Goal: Task Accomplishment & Management: Manage account settings

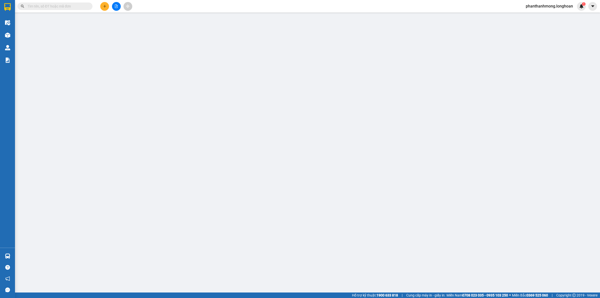
click at [68, 3] on span at bounding box center [55, 7] width 75 height 8
click at [68, 6] on input "text" at bounding box center [57, 7] width 59 height 6
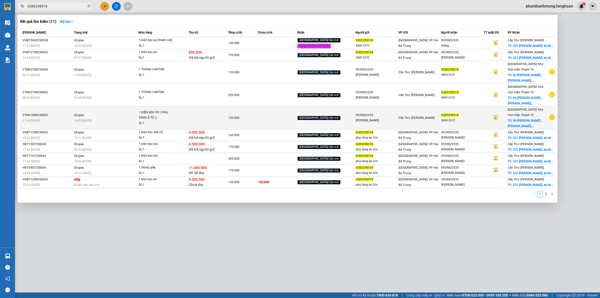
type input "0385298518"
click at [552, 115] on icon "plus-circle" at bounding box center [553, 118] width 6 height 6
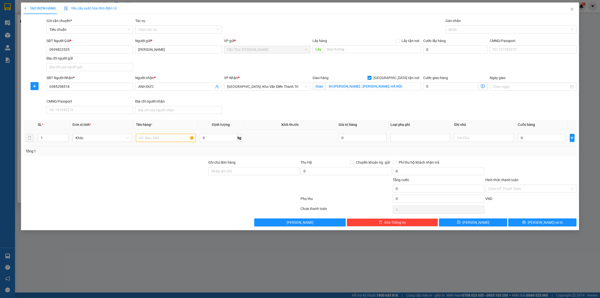
click at [141, 137] on input "text" at bounding box center [166, 138] width 60 height 8
type input "1 KIỆN BỌC MÀNG PE ( PHỤ TÙNG Ô TÔ )"
click at [537, 140] on div "0" at bounding box center [542, 138] width 48 height 10
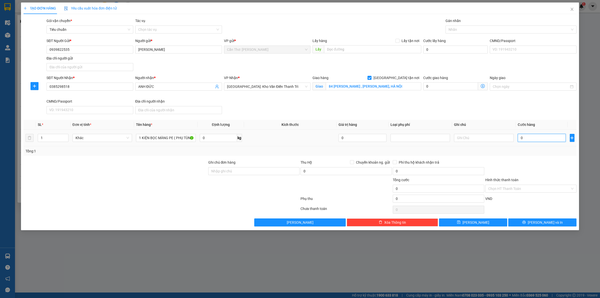
click at [537, 135] on input "0" at bounding box center [542, 138] width 48 height 8
type input "1"
type input "12"
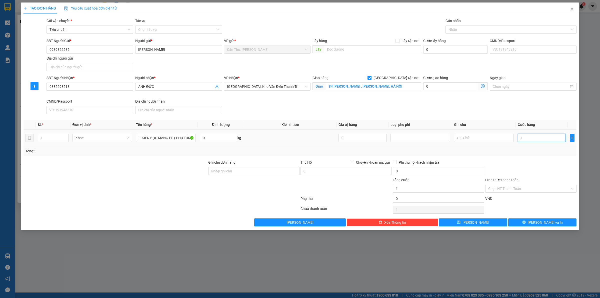
type input "12"
type input "120"
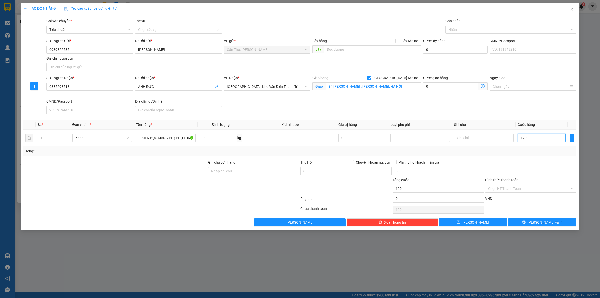
type input "1.200"
type input "12.000"
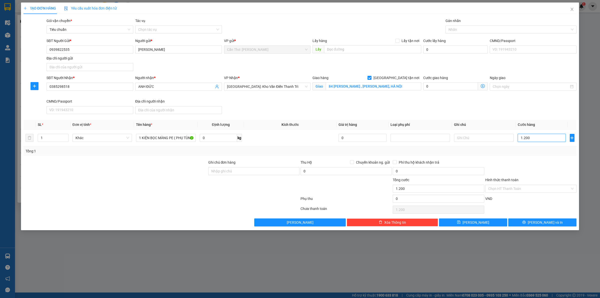
type input "12.000"
type input "120.000"
click at [457, 31] on div at bounding box center [509, 30] width 124 height 6
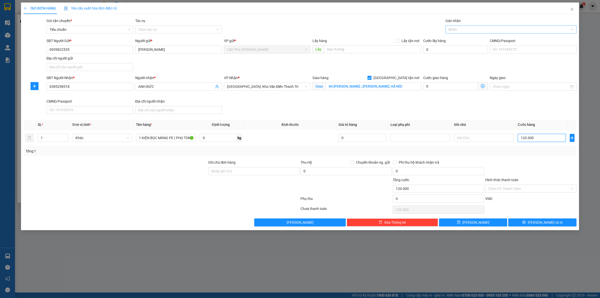
type input "120.000"
type input "XE"
click at [462, 29] on div "XE" at bounding box center [509, 30] width 124 height 6
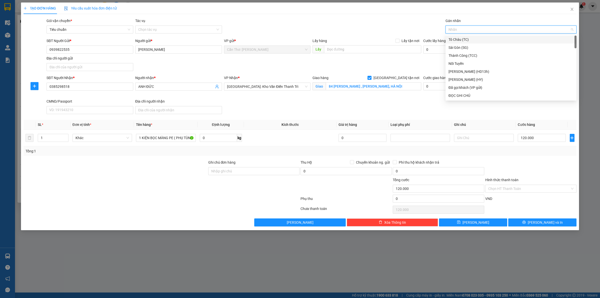
click at [462, 29] on div at bounding box center [509, 30] width 124 height 6
type input "GIAO"
click at [478, 41] on div "[GEOGRAPHIC_DATA] tận nơi" at bounding box center [511, 40] width 125 height 6
click at [546, 222] on span "[PERSON_NAME] và In" at bounding box center [545, 223] width 35 height 6
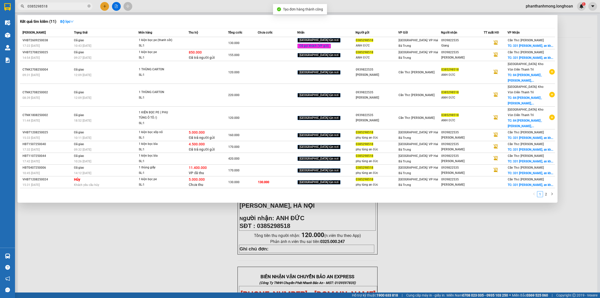
click at [443, 232] on div at bounding box center [300, 149] width 600 height 298
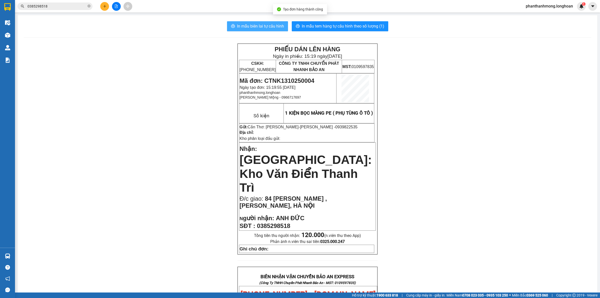
drag, startPoint x: 246, startPoint y: 22, endPoint x: 252, endPoint y: 27, distance: 8.0
click at [246, 22] on button "In mẫu biên lai tự cấu hình" at bounding box center [257, 26] width 61 height 10
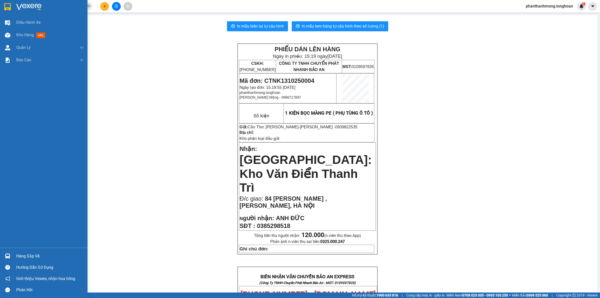
click at [11, 8] on div at bounding box center [7, 7] width 9 height 9
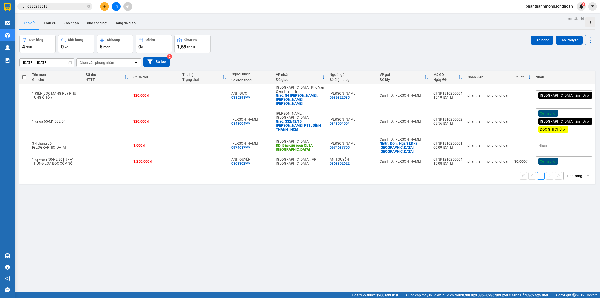
click at [108, 6] on button at bounding box center [104, 6] width 9 height 9
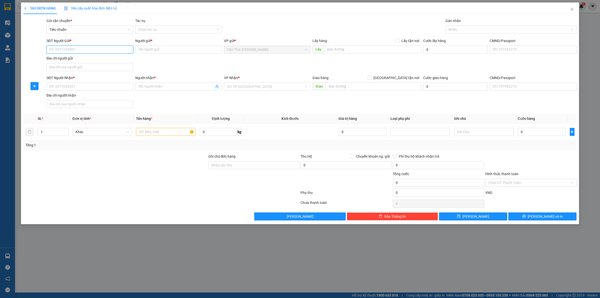
click at [127, 50] on input "SĐT Người Gửi *" at bounding box center [90, 50] width 87 height 8
paste input "0901080619"
type input "0901080619"
click at [152, 50] on input "Người gửi *" at bounding box center [178, 50] width 87 height 8
click at [165, 49] on input "Người gửi *" at bounding box center [178, 50] width 87 height 8
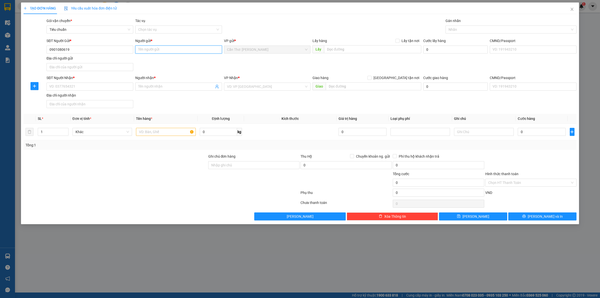
paste input "[PERSON_NAME]"
type input "[PERSON_NAME]"
click at [377, 52] on input "text" at bounding box center [372, 49] width 97 height 8
paste input "65A Mậu [PERSON_NAME] Kiều Cần Thơ"
type input "65A Mậu [PERSON_NAME] Kiều Cần Thơ"
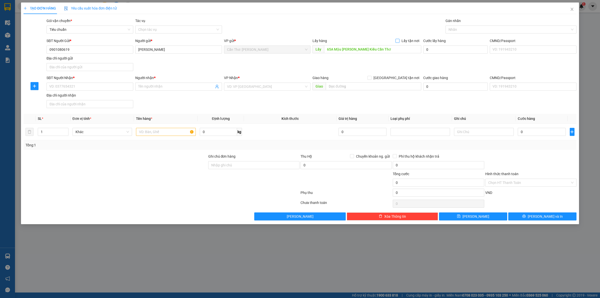
click at [397, 41] on input "Lấy tận nơi" at bounding box center [398, 41] width 4 height 4
checkbox input "true"
click at [108, 93] on div "SĐT Người Nhận * VD: 0377654321" at bounding box center [90, 84] width 87 height 18
click at [110, 87] on input "SĐT Người Nhận *" at bounding box center [90, 87] width 87 height 8
paste input "0866909470"
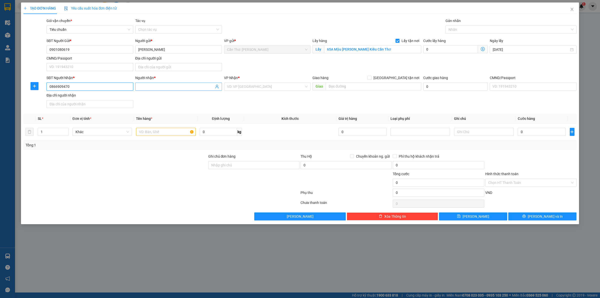
type input "0866909470"
click at [150, 90] on span at bounding box center [178, 87] width 87 height 8
type input "HẢI ĐĂNG"
click at [358, 91] on div "Giao hàng [GEOGRAPHIC_DATA] tận nơi [GEOGRAPHIC_DATA]" at bounding box center [367, 84] width 109 height 18
drag, startPoint x: 376, startPoint y: 87, endPoint x: 388, endPoint y: 80, distance: 13.8
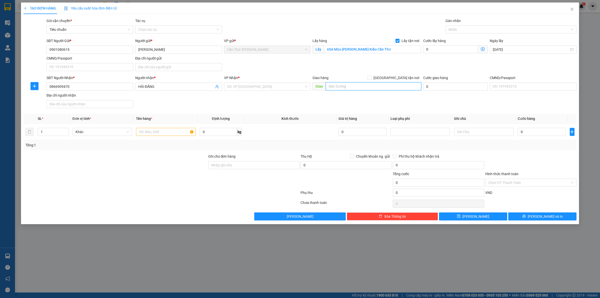
click at [378, 87] on input "text" at bounding box center [374, 86] width 96 height 8
paste input "[STREET_ADDRESS]"
type input "[STREET_ADDRESS]"
click at [371, 78] on input "[GEOGRAPHIC_DATA] tận nơi" at bounding box center [370, 78] width 4 height 4
checkbox input "true"
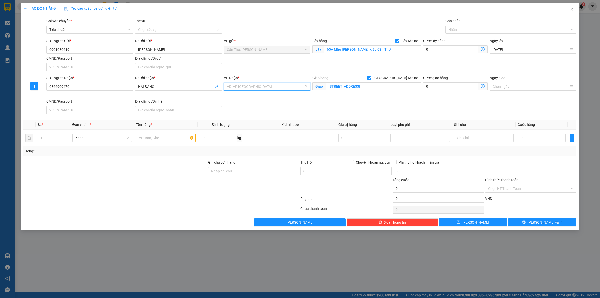
click at [289, 88] on input "search" at bounding box center [265, 87] width 77 height 8
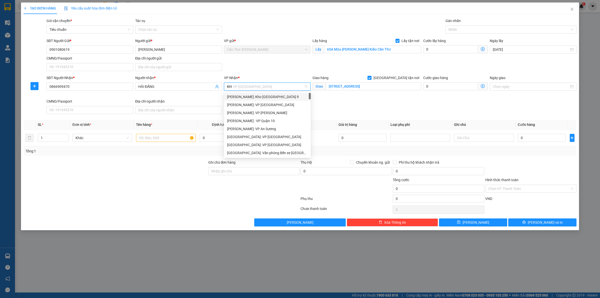
type input "KHO"
click at [263, 120] on div "[PERSON_NAME] : [GEOGRAPHIC_DATA]" at bounding box center [267, 121] width 81 height 6
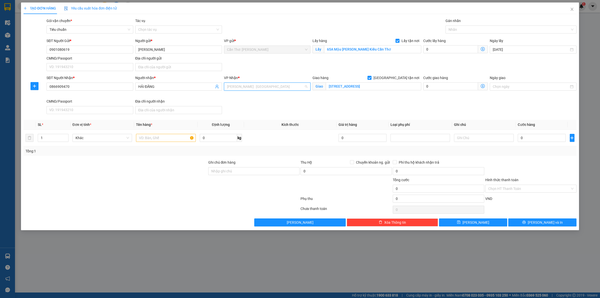
scroll to position [138, 0]
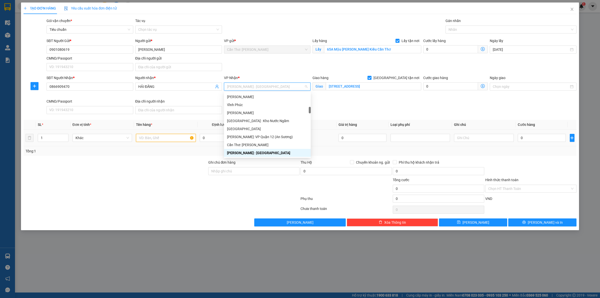
click at [162, 139] on input "text" at bounding box center [166, 138] width 60 height 8
paste input "2 kệ đựng đồ 1m7x1m, nặng khoảng 10kg"
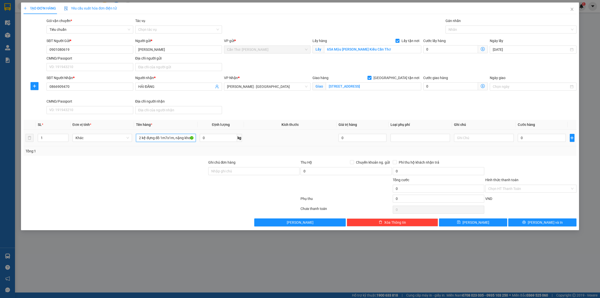
scroll to position [0, 13]
click at [465, 32] on div at bounding box center [509, 30] width 124 height 6
type input "2 kệ đựng đồ 1m7x1m, nặng khoảng 10kg"
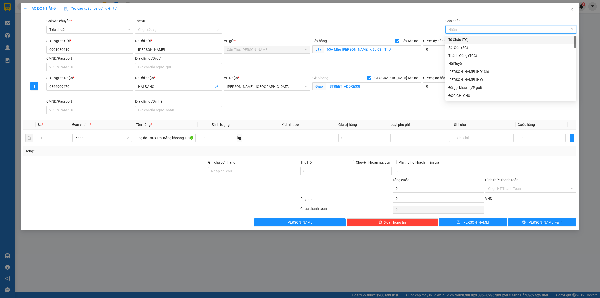
scroll to position [0, 0]
type input "GTN"
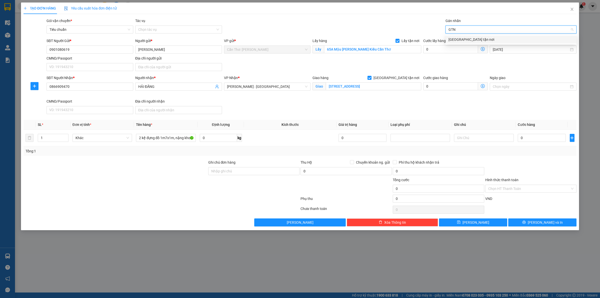
click at [460, 40] on div "[GEOGRAPHIC_DATA] tận nơi" at bounding box center [511, 40] width 125 height 6
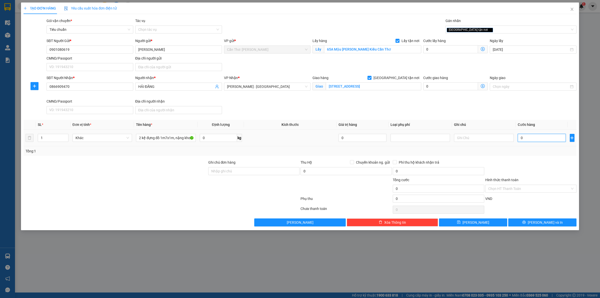
click at [524, 138] on input "0" at bounding box center [542, 138] width 48 height 8
type input "1"
type input "1.000"
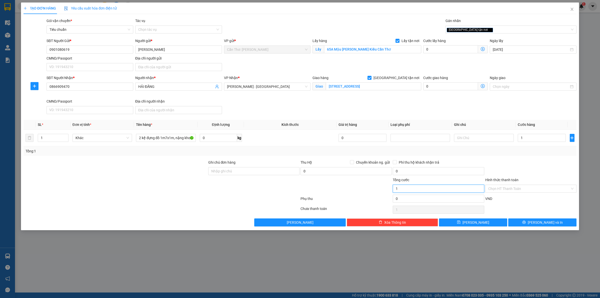
type input "1.000"
click at [446, 189] on input "1.000" at bounding box center [438, 189] width 91 height 8
click at [522, 223] on button "[PERSON_NAME] và In" at bounding box center [543, 222] width 68 height 8
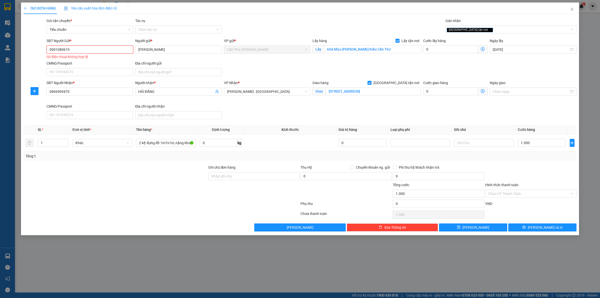
click at [51, 51] on input "0901080619" at bounding box center [90, 50] width 87 height 8
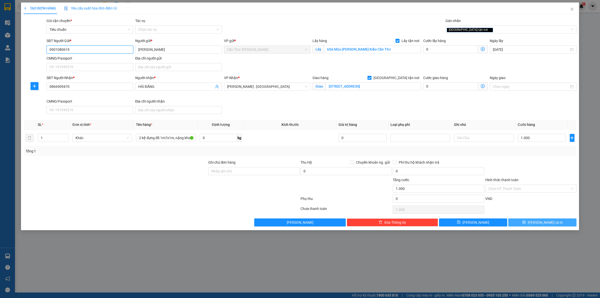
type input "0901080619"
click at [524, 221] on button "[PERSON_NAME] và In" at bounding box center [543, 222] width 68 height 8
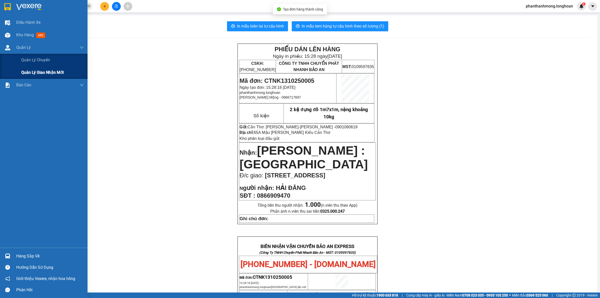
click at [35, 71] on span "Quản lý giao nhận mới" at bounding box center [42, 72] width 43 height 6
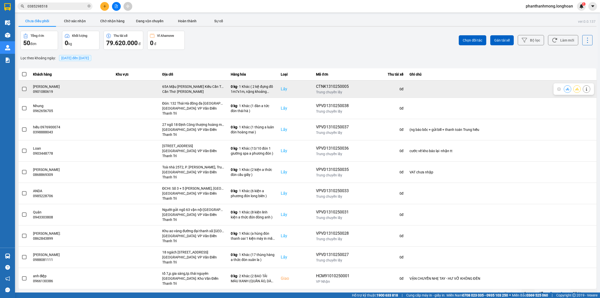
click at [25, 90] on span at bounding box center [24, 89] width 5 height 5
click at [22, 86] on input "checkbox" at bounding box center [22, 86] width 0 height 0
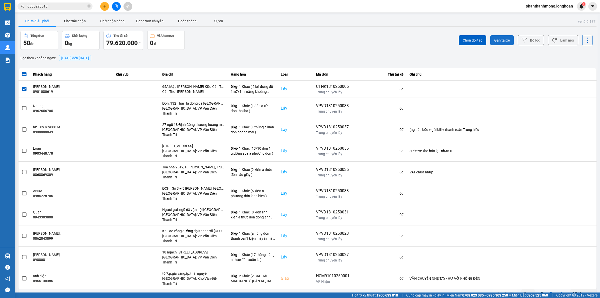
click at [504, 37] on button "Gán tài xế" at bounding box center [503, 40] width 24 height 10
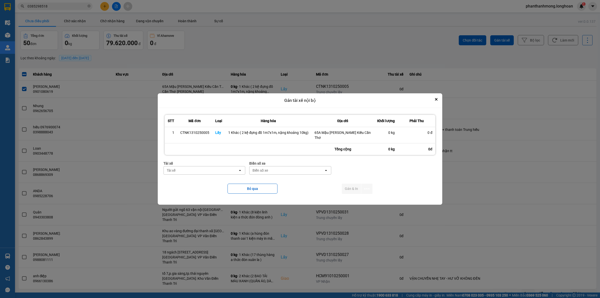
click at [211, 172] on div "Tài xế" at bounding box center [201, 170] width 75 height 8
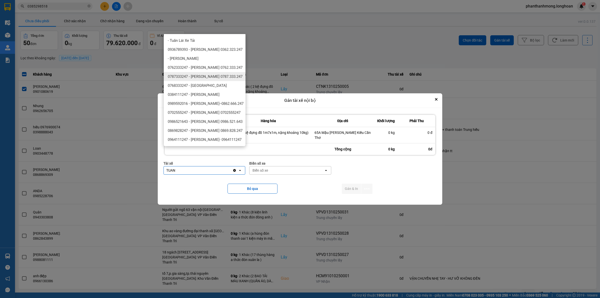
type input "TUAN"
click at [202, 70] on div "0762333247 - [PERSON_NAME] 0762.333.247" at bounding box center [205, 67] width 82 height 9
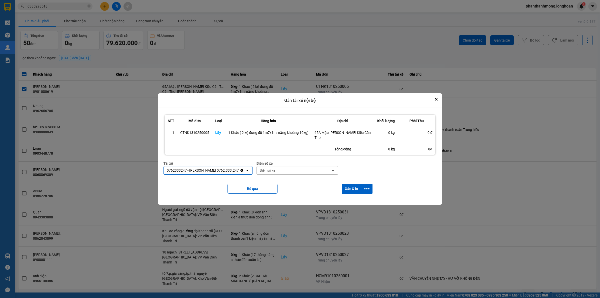
click at [291, 172] on div "Biển số xe" at bounding box center [294, 170] width 75 height 8
type input "94"
click at [278, 181] on div "29E-376.94" at bounding box center [294, 181] width 82 height 9
click at [367, 188] on icon "dialog" at bounding box center [367, 188] width 5 height 5
click at [350, 202] on span "Chỉ gán tài" at bounding box center [347, 202] width 17 height 5
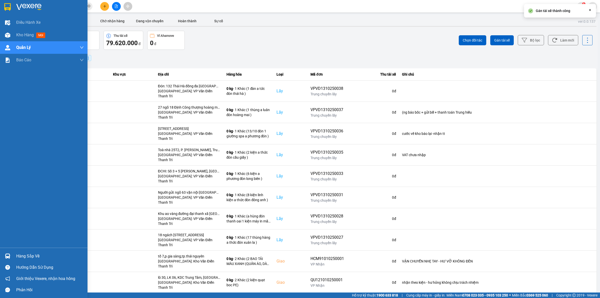
click at [7, 6] on img at bounding box center [7, 7] width 7 height 8
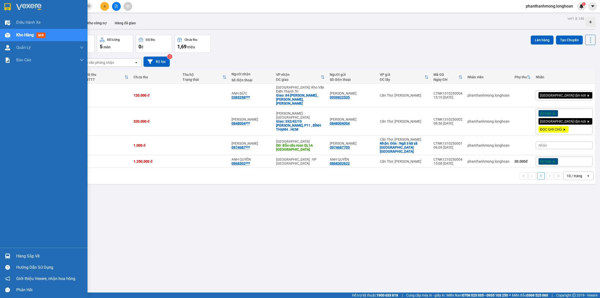
click at [10, 255] on div at bounding box center [7, 256] width 9 height 9
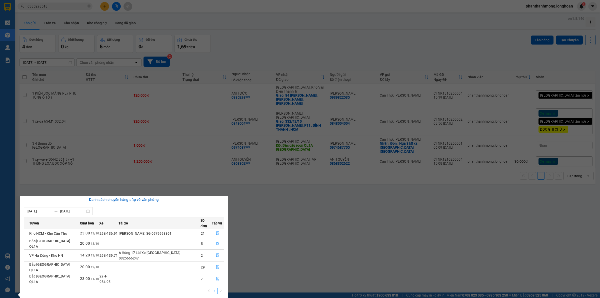
click at [6, 12] on div "Điều hành xe Kho hàng mới Quản [PERSON_NAME] lý chuyến Quản lý giao nhận mới Bá…" at bounding box center [7, 149] width 15 height 298
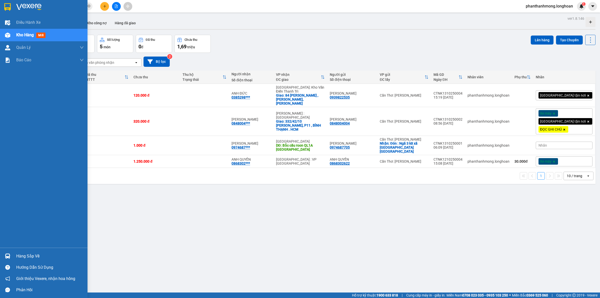
click at [4, 8] on div at bounding box center [7, 7] width 9 height 9
click at [9, 10] on img at bounding box center [7, 7] width 7 height 8
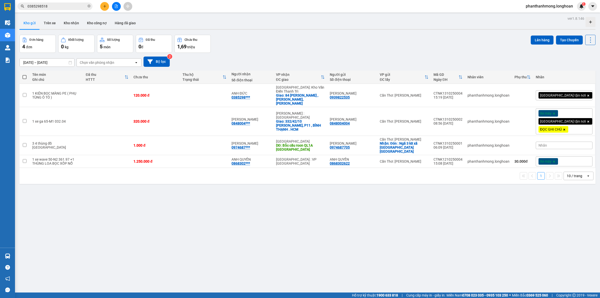
click at [7, 5] on img at bounding box center [7, 7] width 7 height 8
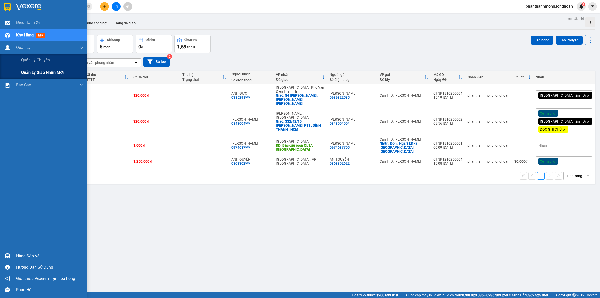
click at [50, 75] on span "Quản lý giao nhận mới" at bounding box center [42, 72] width 43 height 6
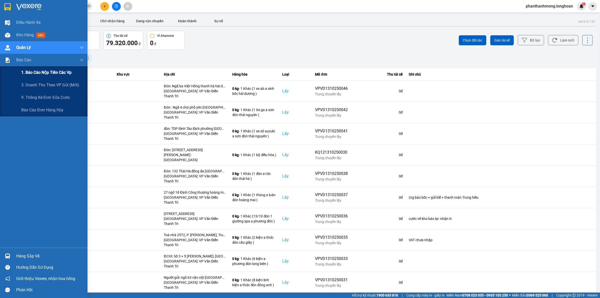
click at [54, 73] on span "1. Báo cáo nộp tiền các vp" at bounding box center [46, 72] width 50 height 6
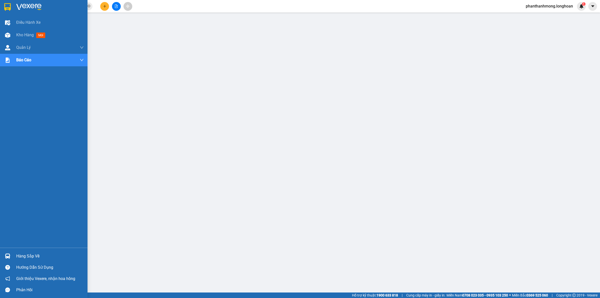
click at [6, 5] on img at bounding box center [7, 7] width 7 height 8
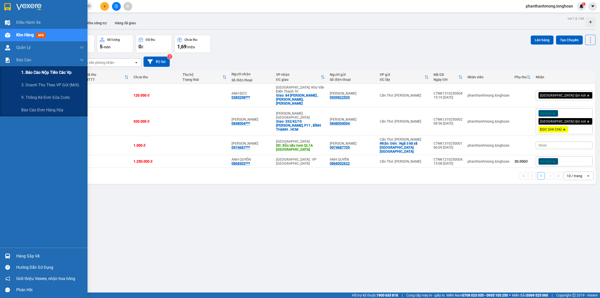
click at [50, 73] on span "1. Báo cáo nộp tiền các vp" at bounding box center [46, 72] width 50 height 6
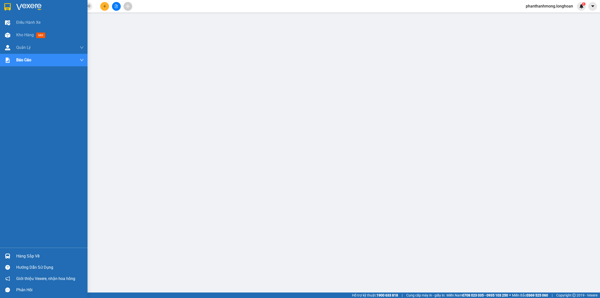
click at [10, 5] on img at bounding box center [7, 7] width 7 height 8
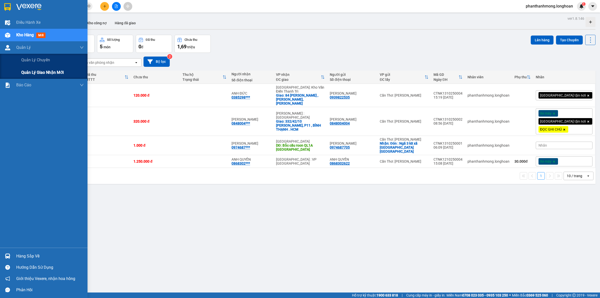
click at [52, 71] on span "Quản lý giao nhận mới" at bounding box center [42, 72] width 43 height 6
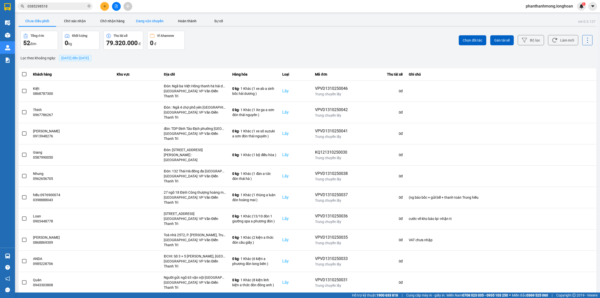
click at [146, 22] on button "Đang vận chuyển" at bounding box center [150, 21] width 38 height 10
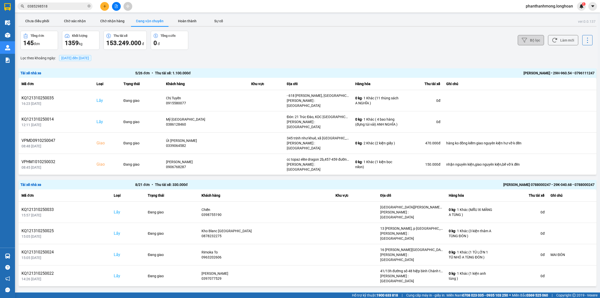
click at [523, 37] on button "Bộ lọc" at bounding box center [531, 40] width 26 height 10
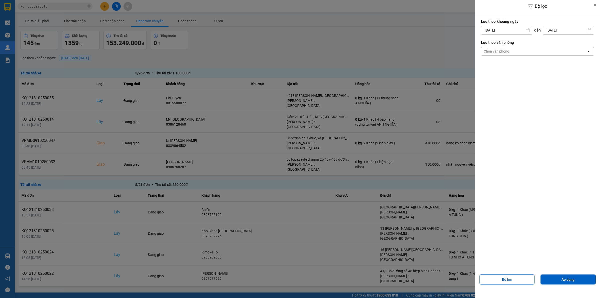
click at [516, 28] on input "[DATE]" at bounding box center [507, 30] width 51 height 8
click at [511, 75] on div "9" at bounding box center [514, 78] width 7 height 6
type input "[DATE]"
click at [518, 56] on div "Chọn văn phòng open" at bounding box center [537, 51] width 113 height 9
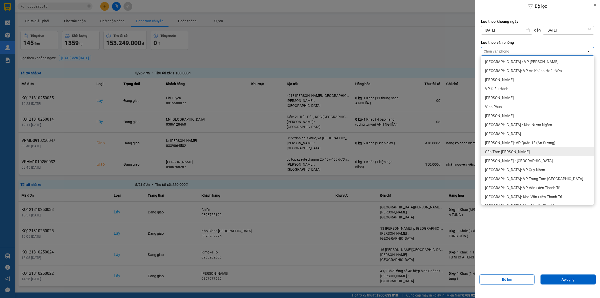
scroll to position [156, 0]
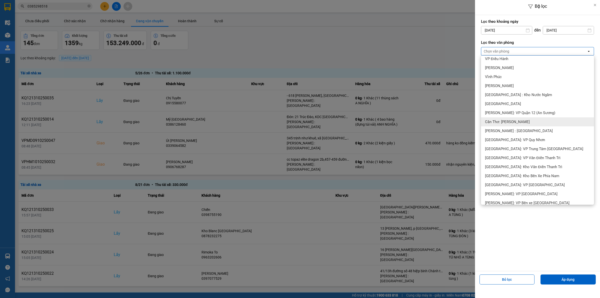
drag, startPoint x: 522, startPoint y: 123, endPoint x: 549, endPoint y: 199, distance: 80.4
click at [522, 123] on span "Cần Thơ: [PERSON_NAME]" at bounding box center [507, 121] width 45 height 5
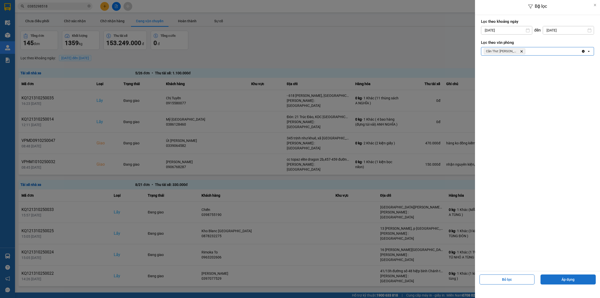
click at [570, 280] on button "Áp dụng" at bounding box center [568, 279] width 55 height 10
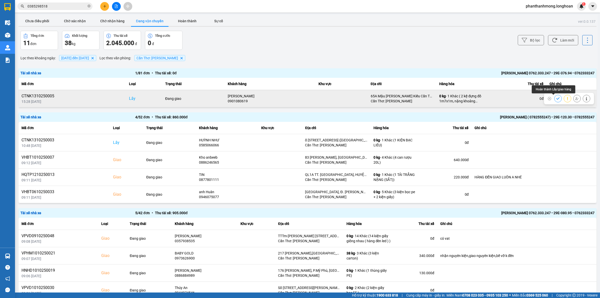
click at [557, 99] on icon at bounding box center [559, 99] width 4 height 4
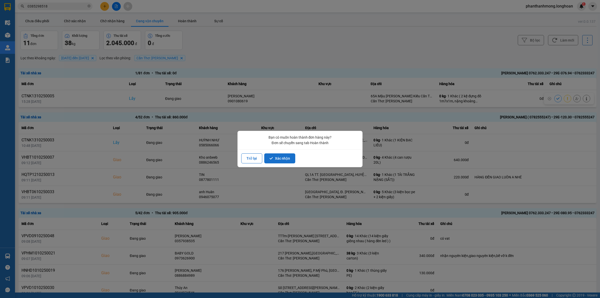
click at [274, 160] on button "Xác nhận" at bounding box center [279, 158] width 31 height 10
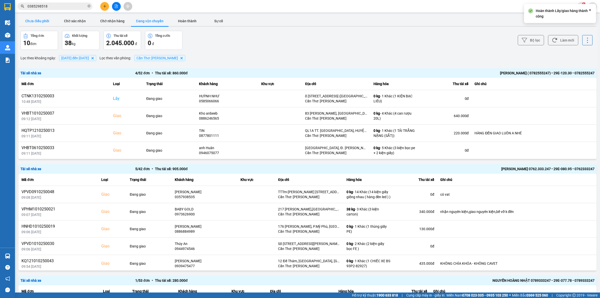
click at [41, 25] on button "Chưa điều phối" at bounding box center [38, 21] width 38 height 10
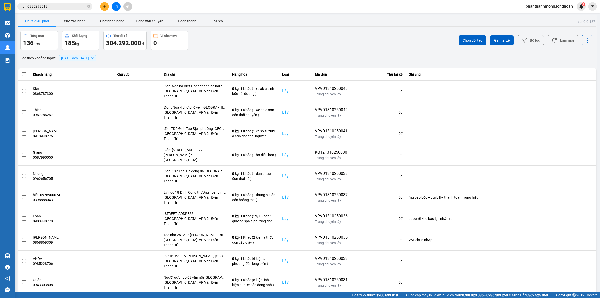
click at [15, 8] on div "0385298518" at bounding box center [49, 7] width 98 height 8
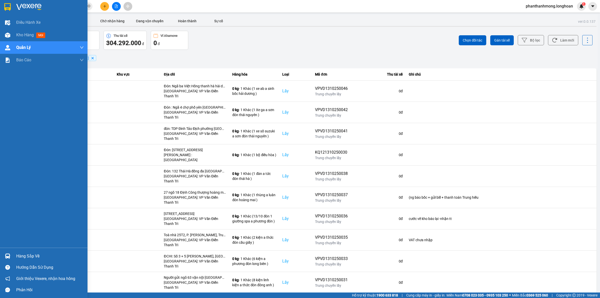
click at [9, 9] on img at bounding box center [7, 7] width 7 height 8
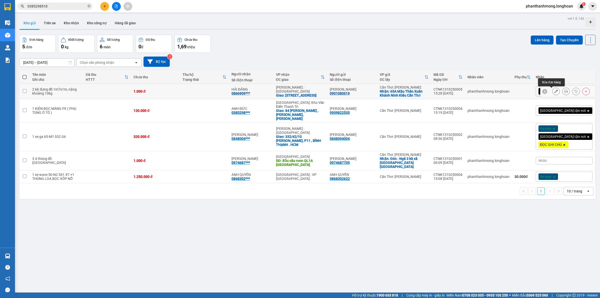
click at [553, 92] on button at bounding box center [556, 91] width 7 height 9
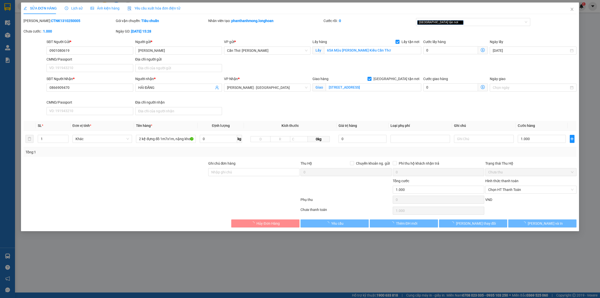
type input "0901080619"
type input "[PERSON_NAME]"
checkbox input "true"
type input "65A Mậu [PERSON_NAME] Kiều Cần Thơ"
type input "0866909470"
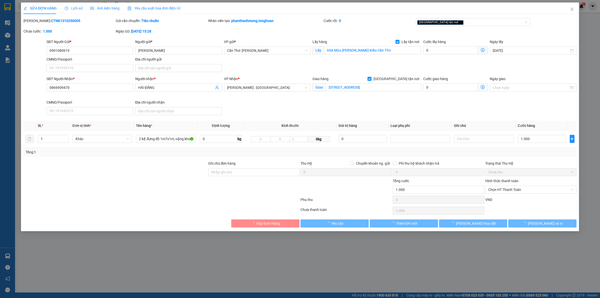
type input "HẢI ĐĂNG"
checkbox input "true"
type input "[STREET_ADDRESS]"
type input "0"
type input "1.000"
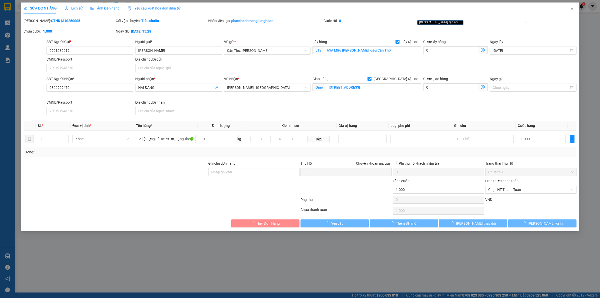
type input "1.000"
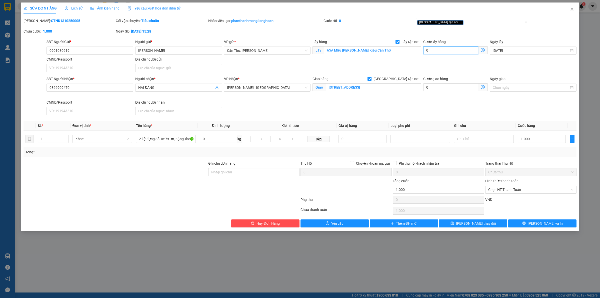
click at [433, 52] on input "0" at bounding box center [451, 50] width 55 height 8
type input "1.006"
type input "6"
type input "1.065"
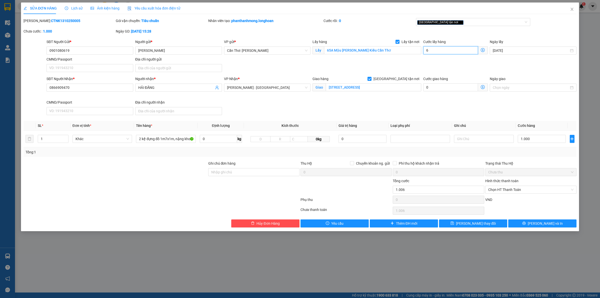
type input "1.065"
type input "65"
type input "1.650"
type input "6.500"
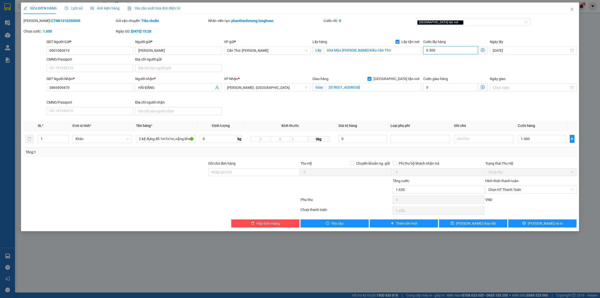
type input "7.500"
type input "65.000"
type input "66.000"
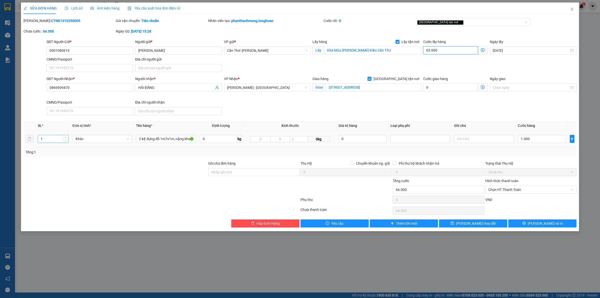
type input "65.000"
type input "4"
click at [165, 140] on input "2 kệ đựng đồ 1m7x1m, nặng khoảng 10kg" at bounding box center [166, 139] width 60 height 8
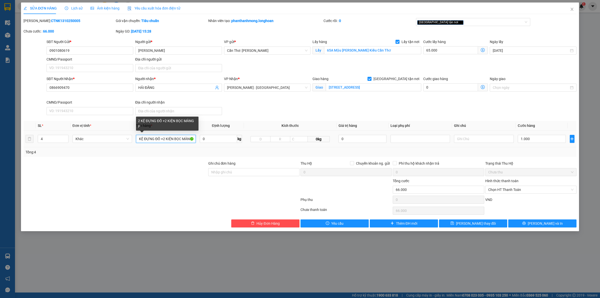
scroll to position [0, 8]
type input "2 KỆ ĐỰNG ĐỒ +2 KIỆN BỌC MÀNG PE"
click at [527, 140] on input "1.000" at bounding box center [542, 139] width 48 height 8
type input "1.065.000"
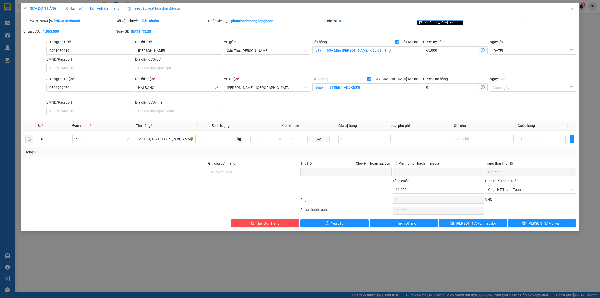
type input "1.065.000"
type input "1.000.000"
type input "65.005"
type input "5"
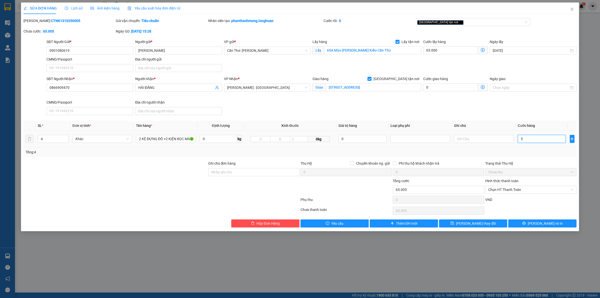
type input "65.054"
type input "54"
type input "65.540"
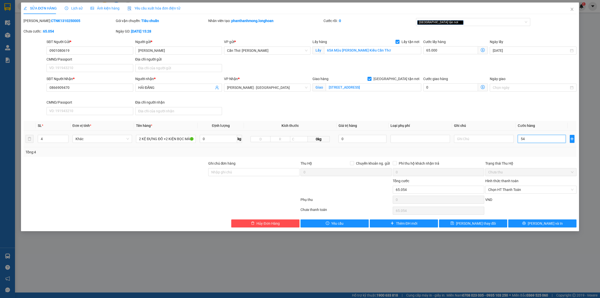
type input "540"
type input "70.400"
type input "5.400"
type input "119.000"
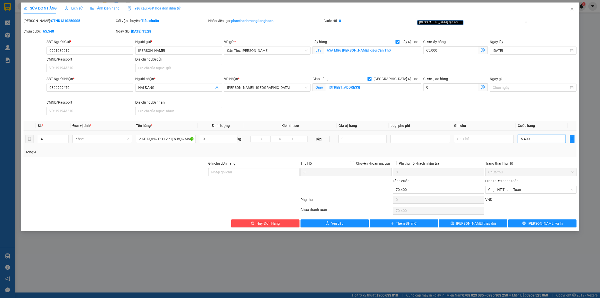
type input "119.000"
type input "54.000"
type input "605.000"
type input "540.000"
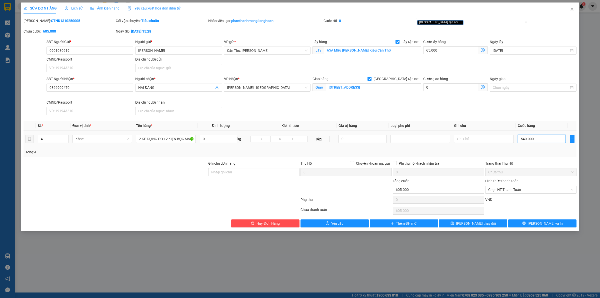
click at [531, 142] on input "540.000" at bounding box center [542, 139] width 48 height 8
type input "65.005"
type input "5"
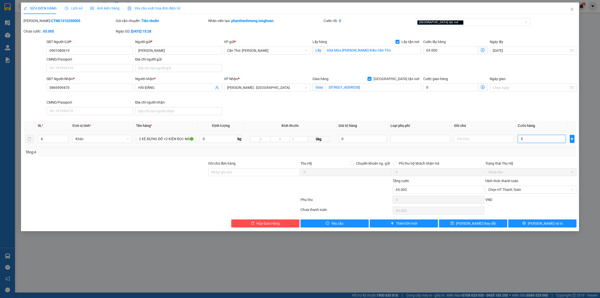
type input "65.053"
type input "53"
type input "65.535"
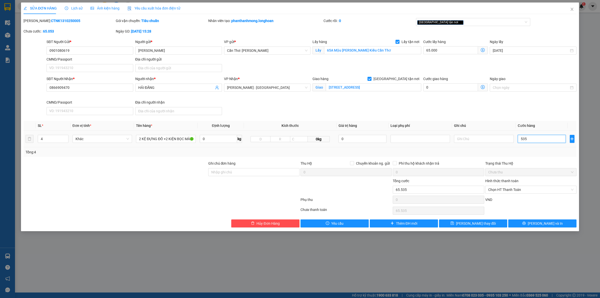
type input "5.350"
type input "70.350"
type input "118.500"
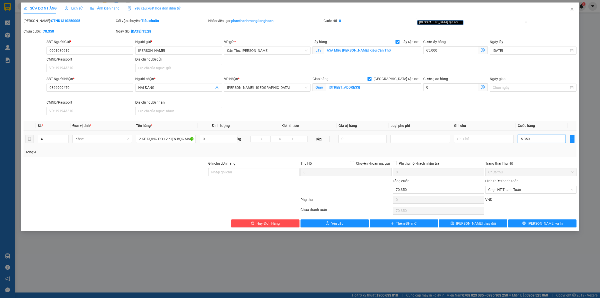
type input "53.500"
type input "600.000"
type input "535.000"
click at [99, 52] on input "0901080619" at bounding box center [90, 51] width 87 height 8
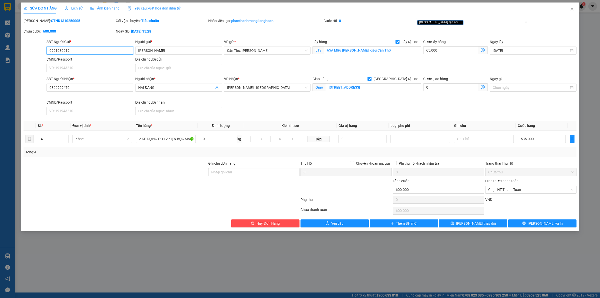
click at [99, 52] on input "0901080619" at bounding box center [90, 51] width 87 height 8
click at [544, 223] on span "[PERSON_NAME] và In" at bounding box center [545, 224] width 35 height 6
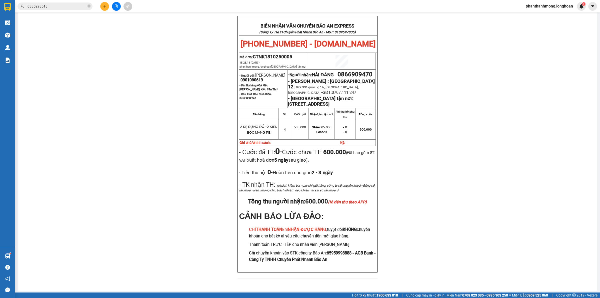
scroll to position [223, 0]
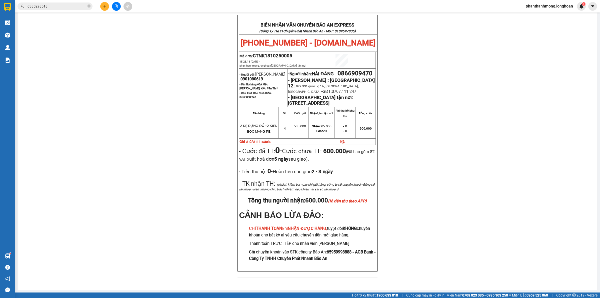
click at [338, 77] on span "0866909470" at bounding box center [355, 73] width 35 height 7
copy span "0866909470"
drag, startPoint x: 10, startPoint y: 4, endPoint x: 27, endPoint y: 18, distance: 21.0
click at [10, 4] on img at bounding box center [7, 7] width 7 height 8
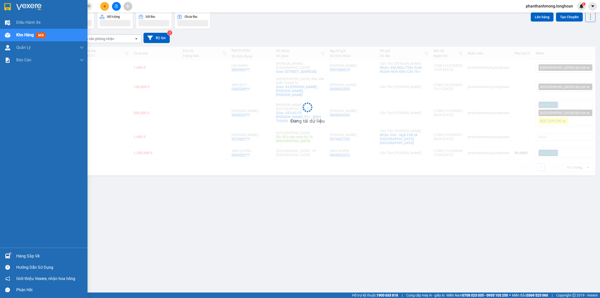
scroll to position [23, 0]
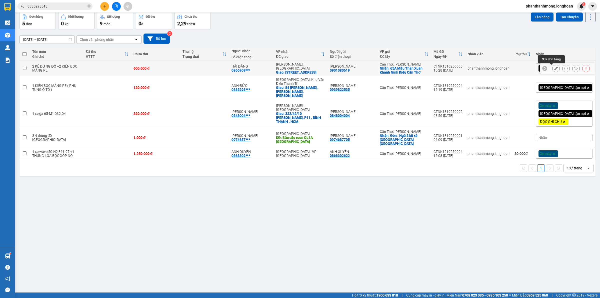
click at [555, 67] on icon at bounding box center [557, 69] width 4 height 4
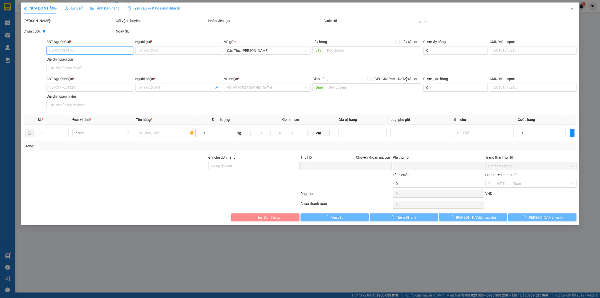
type input "0901080619"
type input "[PERSON_NAME]"
checkbox input "true"
type input "65A Mậu [PERSON_NAME] Kiều Cần Thơ"
type input "0866909470"
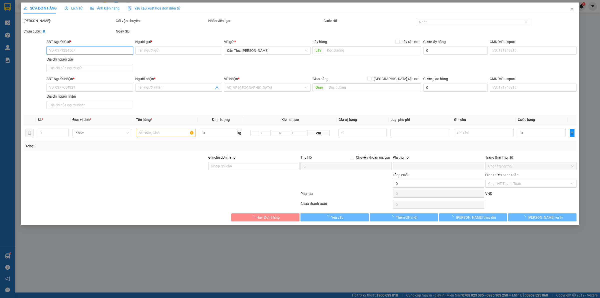
type input "HẢI ĐĂNG"
checkbox input "true"
type input "[STREET_ADDRESS]"
type input "0"
type input "600.000"
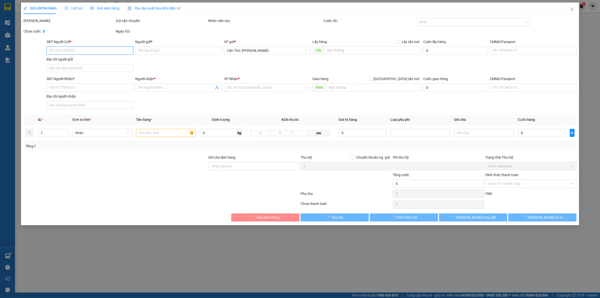
type input "600.000"
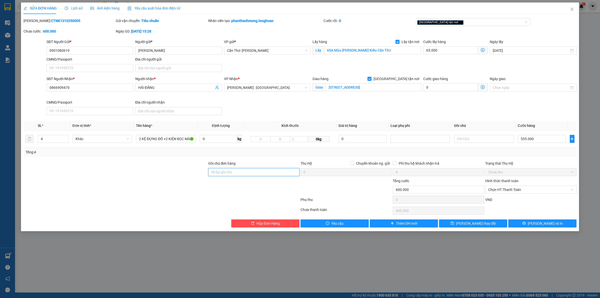
click at [231, 171] on input "Ghi chú đơn hàng" at bounding box center [253, 172] width 91 height 8
type input "nhận nguyên kiện, giao nguyên kiện, bể vỡ không đền"
click at [526, 224] on icon "printer" at bounding box center [525, 223] width 4 height 4
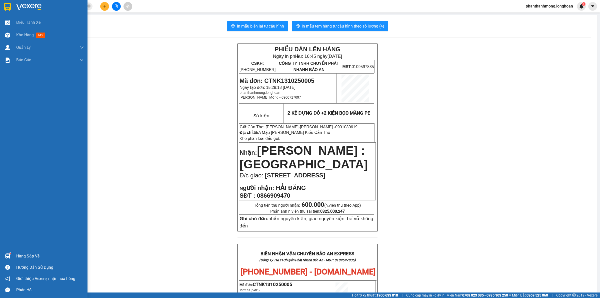
click at [10, 6] on img at bounding box center [7, 7] width 7 height 8
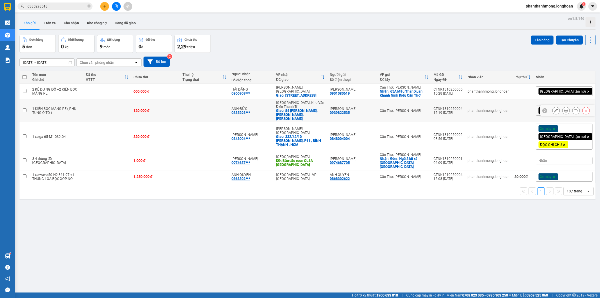
click at [565, 109] on icon at bounding box center [567, 111] width 4 height 4
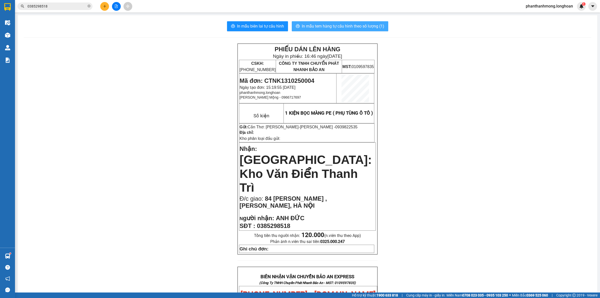
click at [315, 23] on button "In mẫu tem hàng tự cấu hình theo số lượng (1)" at bounding box center [340, 26] width 97 height 10
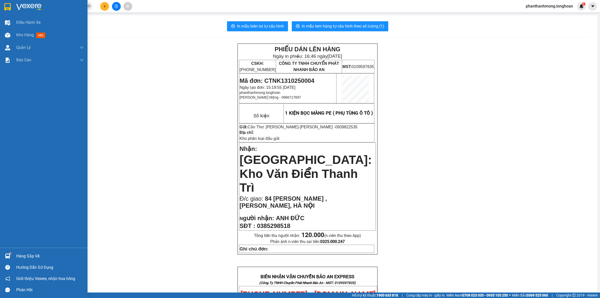
click at [2, 7] on div at bounding box center [44, 8] width 88 height 16
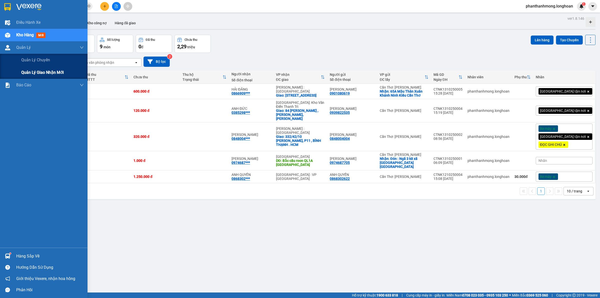
click at [34, 69] on span "Quản lý giao nhận mới" at bounding box center [42, 72] width 43 height 6
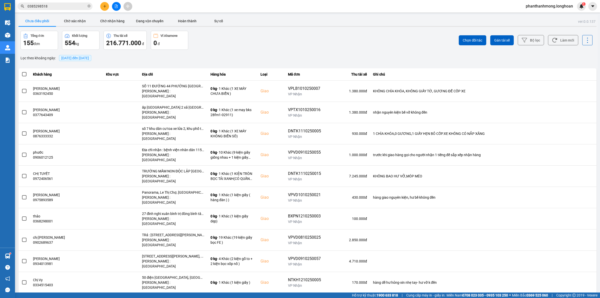
click at [60, 5] on input "0385298518" at bounding box center [57, 7] width 59 height 6
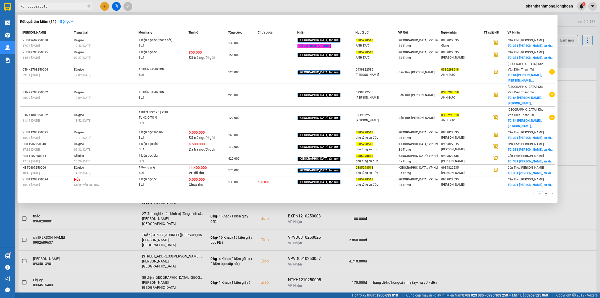
click at [60, 5] on input "0385298518" at bounding box center [57, 7] width 59 height 6
paste input "text"
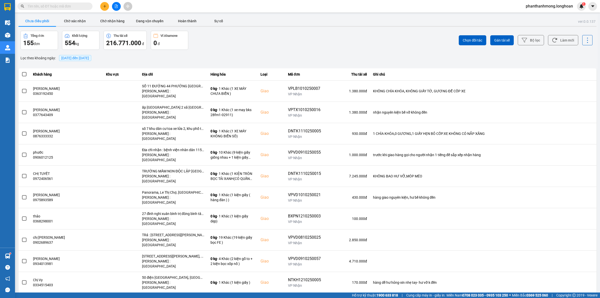
click at [60, 5] on input "text" at bounding box center [57, 7] width 59 height 6
paste input "text"
click at [58, 8] on input "text" at bounding box center [57, 7] width 59 height 6
paste input "0865869826"
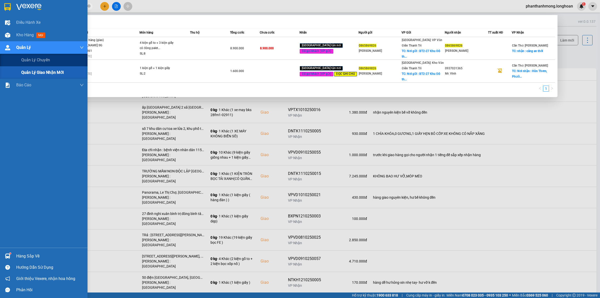
type input "0865869826"
click at [41, 77] on div "Quản lý giao nhận mới" at bounding box center [52, 72] width 63 height 13
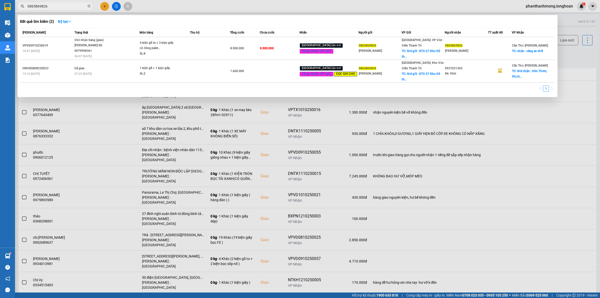
click at [172, 7] on div at bounding box center [300, 149] width 600 height 298
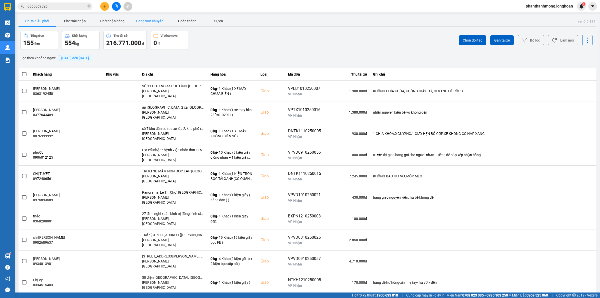
click at [145, 23] on button "Đang vận chuyển" at bounding box center [150, 21] width 38 height 10
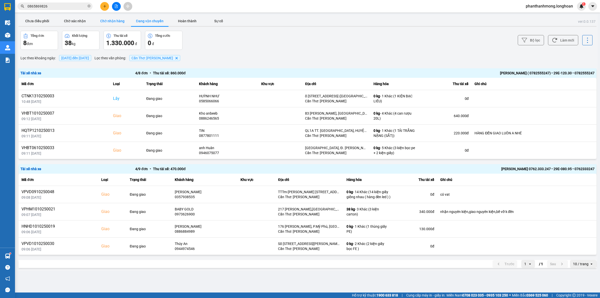
click at [109, 24] on button "Chờ nhận hàng" at bounding box center [113, 21] width 38 height 10
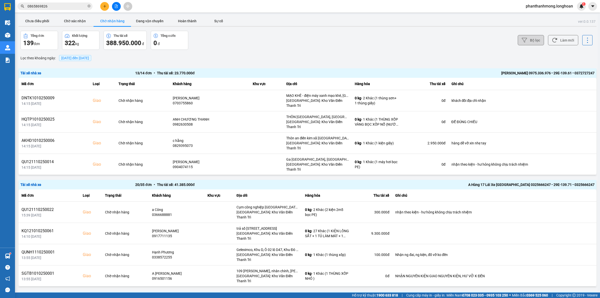
click at [523, 37] on button "Bộ lọc" at bounding box center [531, 40] width 26 height 10
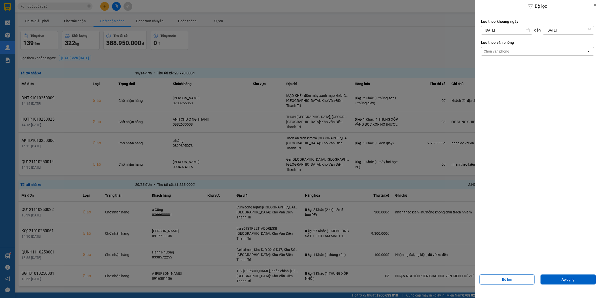
click at [510, 31] on input "[DATE]" at bounding box center [507, 30] width 51 height 8
click at [504, 67] on div "1" at bounding box center [504, 67] width 7 height 6
type input "[DATE]"
click at [510, 52] on div "Chọn văn phòng" at bounding box center [535, 51] width 106 height 8
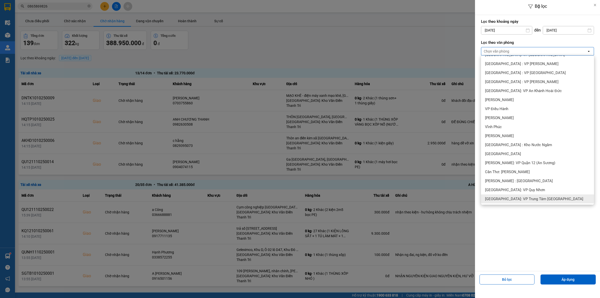
scroll to position [156, 0]
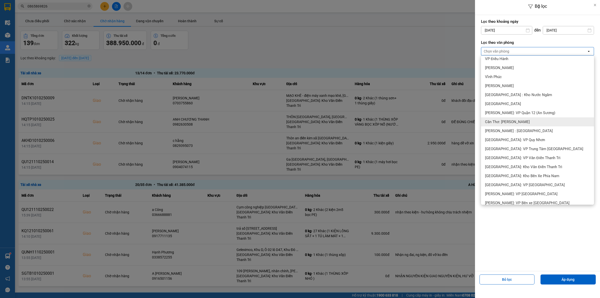
click at [515, 120] on span "Cần Thơ: [PERSON_NAME]" at bounding box center [507, 121] width 45 height 5
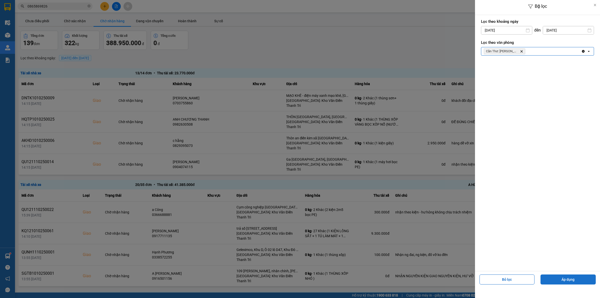
click at [560, 275] on button "Áp dụng" at bounding box center [568, 279] width 55 height 10
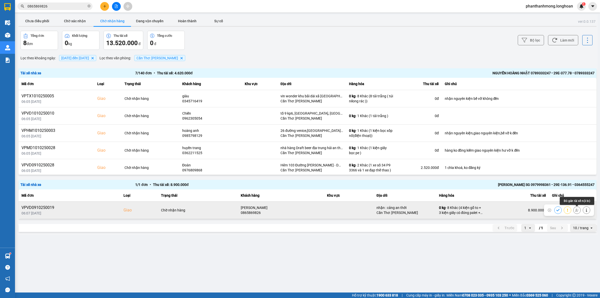
click at [578, 211] on icon at bounding box center [578, 210] width 4 height 4
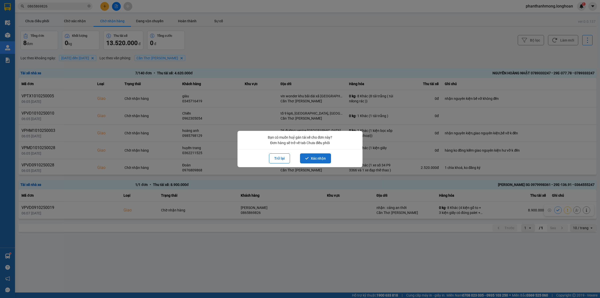
click at [320, 160] on button "Xác nhận" at bounding box center [315, 158] width 31 height 10
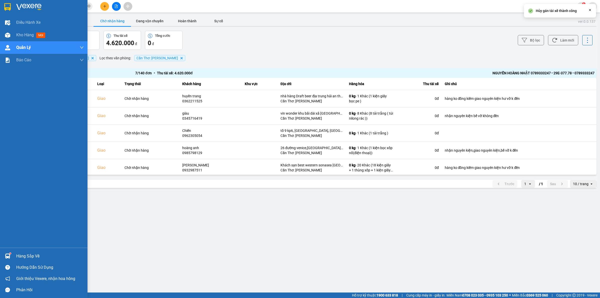
click at [3, 4] on div at bounding box center [7, 7] width 9 height 9
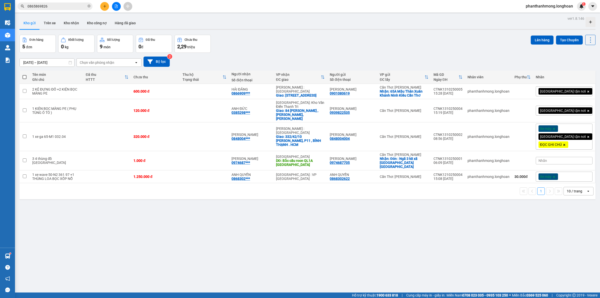
click at [67, 8] on input "0865869826" at bounding box center [57, 7] width 59 height 6
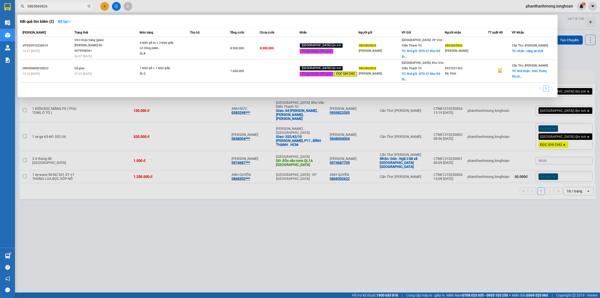
click at [67, 8] on input "0865869826" at bounding box center [57, 7] width 59 height 6
paste input "CTNK1310250005"
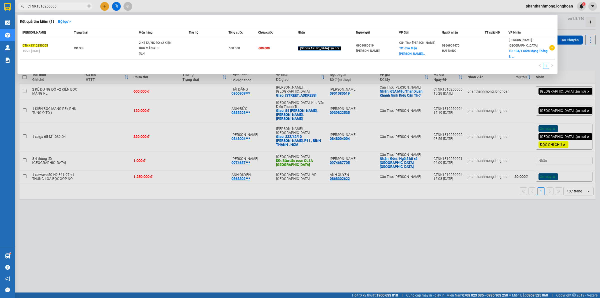
type input "CTNK1310250005"
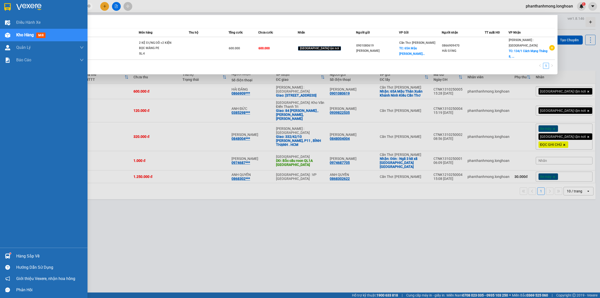
click at [8, 9] on img at bounding box center [7, 7] width 7 height 8
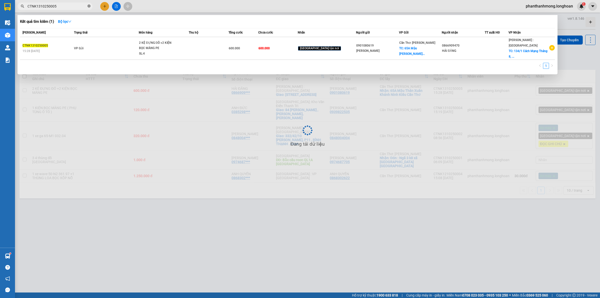
click at [89, 8] on icon "close-circle" at bounding box center [89, 6] width 3 height 3
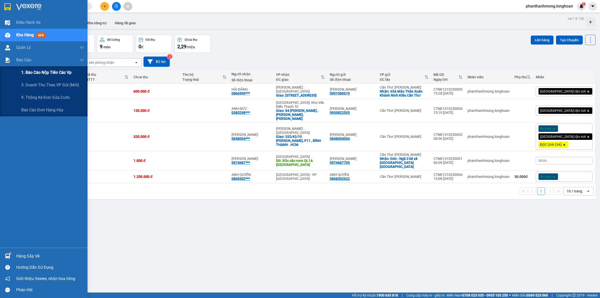
click at [55, 70] on span "1. Báo cáo nộp tiền các vp" at bounding box center [46, 72] width 50 height 6
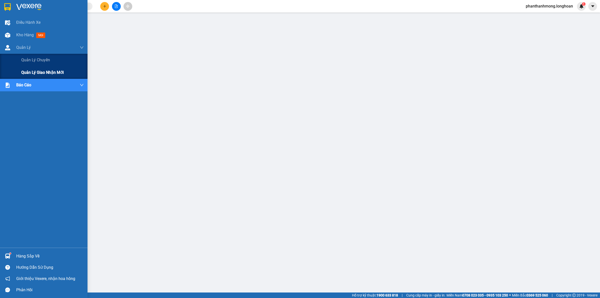
drag, startPoint x: 33, startPoint y: 73, endPoint x: 40, endPoint y: 73, distance: 7.0
click at [33, 73] on span "Quản lý giao nhận mới" at bounding box center [42, 72] width 43 height 6
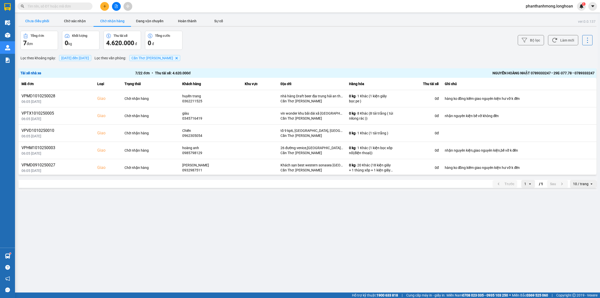
click at [41, 24] on button "Chưa điều phối" at bounding box center [38, 21] width 38 height 10
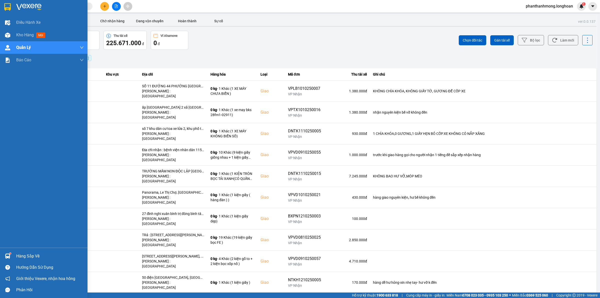
click at [5, 5] on img at bounding box center [7, 7] width 7 height 8
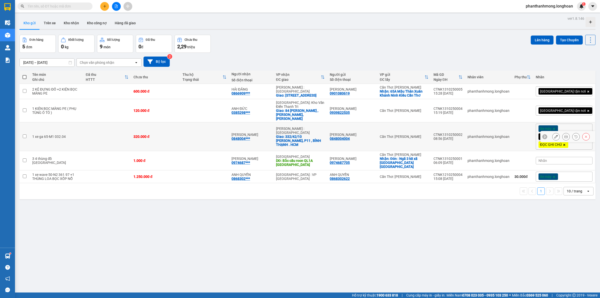
click at [563, 132] on button at bounding box center [566, 136] width 7 height 9
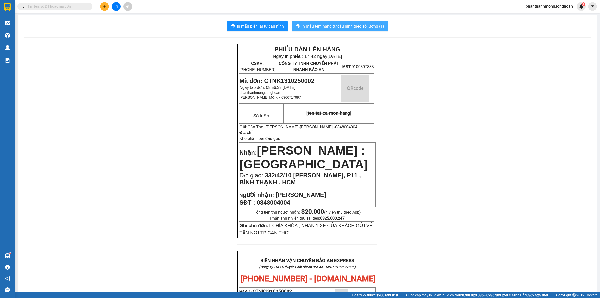
click at [330, 28] on span "In mẫu tem hàng tự cấu hình theo số lượng (1)" at bounding box center [343, 26] width 83 height 6
click at [7, 9] on img at bounding box center [7, 7] width 7 height 8
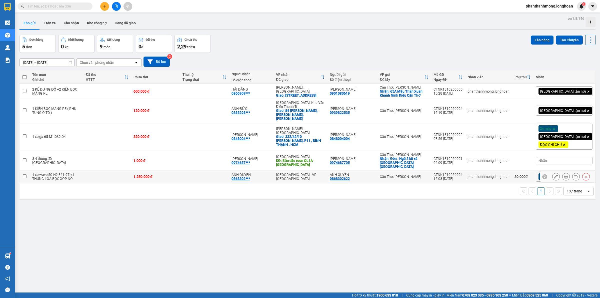
click at [565, 175] on icon at bounding box center [567, 177] width 4 height 4
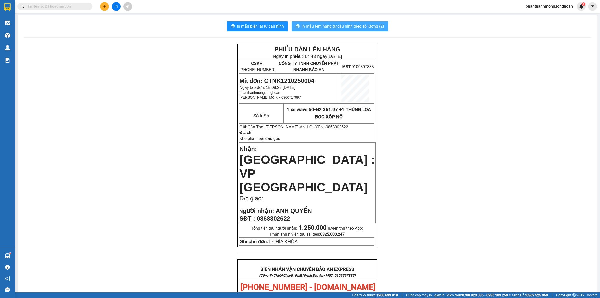
click at [359, 23] on span "In mẫu tem hàng tự cấu hình theo số lượng (2)" at bounding box center [343, 26] width 83 height 6
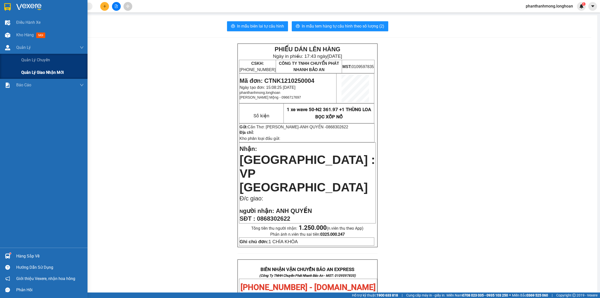
click at [36, 72] on span "Quản lý giao nhận mới" at bounding box center [42, 72] width 43 height 6
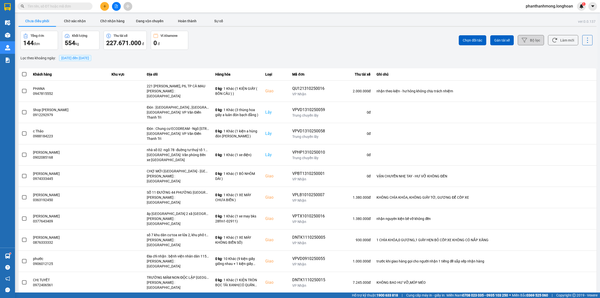
click at [534, 39] on button "Bộ lọc" at bounding box center [531, 40] width 26 height 10
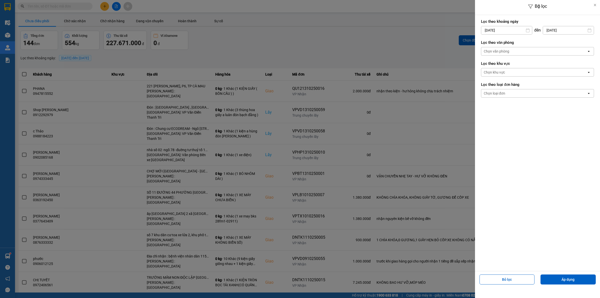
click at [506, 32] on input "[DATE]" at bounding box center [507, 30] width 51 height 8
click at [502, 65] on div "1" at bounding box center [504, 67] width 7 height 6
type input "[DATE]"
click at [512, 54] on div "Chọn văn phòng" at bounding box center [535, 51] width 106 height 8
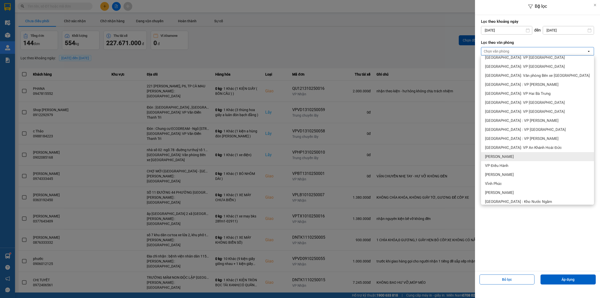
scroll to position [125, 0]
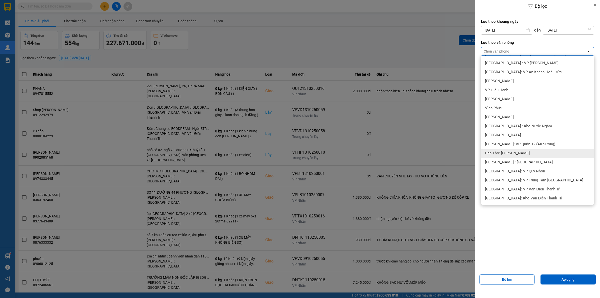
click at [525, 152] on div "Cần Thơ: [PERSON_NAME]" at bounding box center [537, 153] width 113 height 9
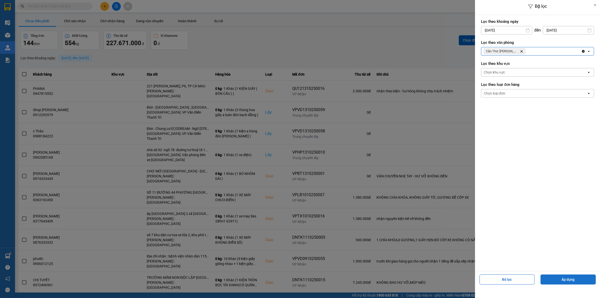
drag, startPoint x: 561, startPoint y: 281, endPoint x: 553, endPoint y: 282, distance: 7.8
click at [562, 280] on button "Áp dụng" at bounding box center [568, 279] width 55 height 10
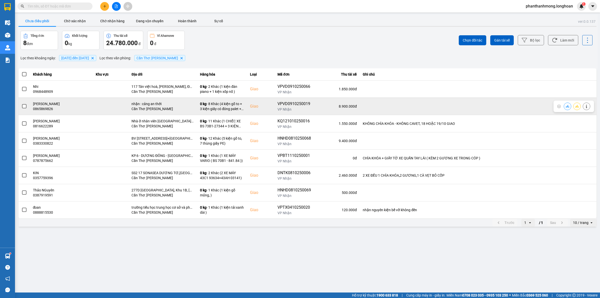
click at [292, 100] on td "VPVD0910250019 VP Nhận" at bounding box center [295, 106] width 40 height 17
click at [293, 101] on div "VPVD0910250019" at bounding box center [295, 104] width 34 height 6
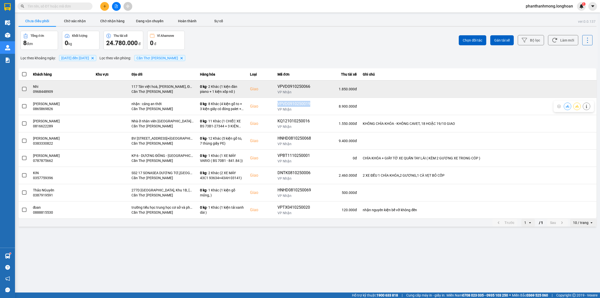
copy div "VPVD0910250019"
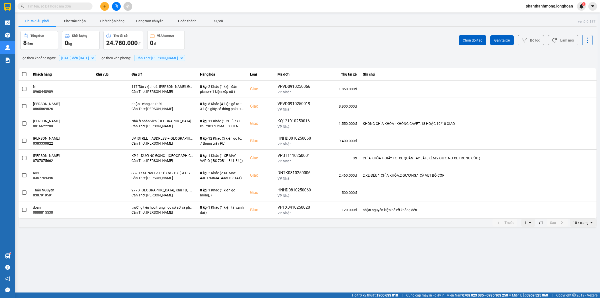
click at [60, 9] on input "text" at bounding box center [57, 7] width 59 height 6
paste input "VPVD0910250019"
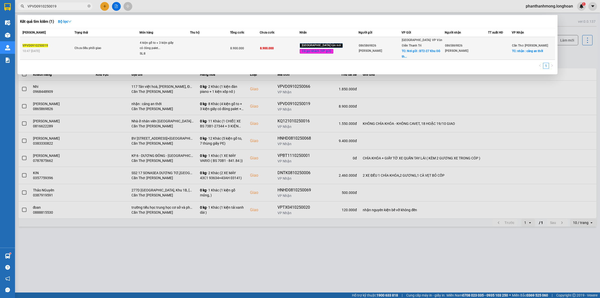
type input "VPVD0910250019"
click at [212, 46] on td at bounding box center [210, 48] width 40 height 23
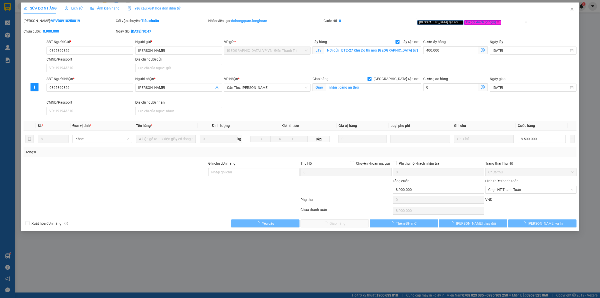
type input "0865869826"
type input "[PERSON_NAME]"
checkbox input "true"
type input "Nơi gửi : BT2-27 Khu Đô thị mới [GEOGRAPHIC_DATA] từ [GEOGRAPHIC_DATA]"
type input "0865869826"
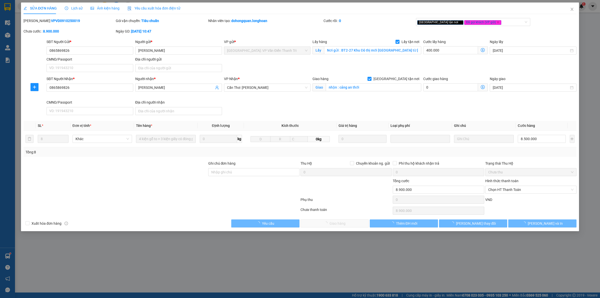
type input "[PERSON_NAME]"
checkbox input "true"
type input "nhận : cảng an thới"
type input "0"
type input "8.900.000"
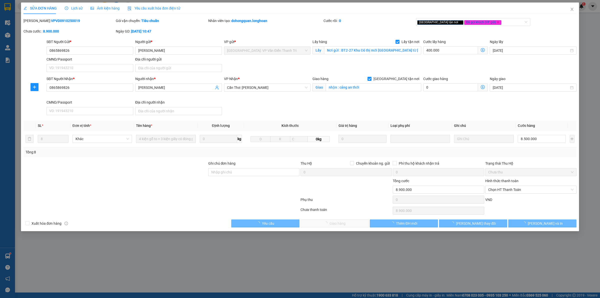
type input "8.900.000"
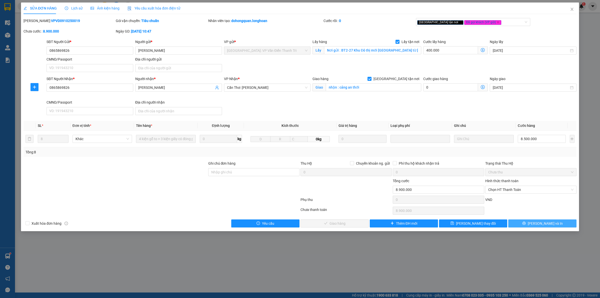
click at [532, 226] on button "[PERSON_NAME] và In" at bounding box center [543, 223] width 68 height 8
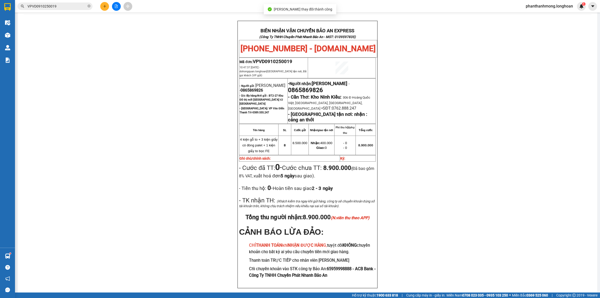
scroll to position [25, 0]
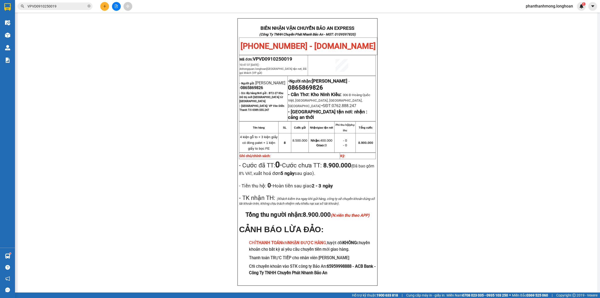
click at [104, 3] on button at bounding box center [104, 6] width 9 height 9
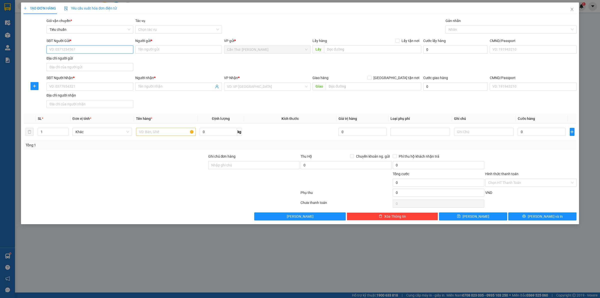
click at [96, 52] on input "SĐT Người Gửi *" at bounding box center [90, 50] width 87 height 8
paste input "09872802228"
type input "09872802228"
click at [153, 48] on input "Người gửi *" at bounding box center [178, 50] width 87 height 8
type input "a"
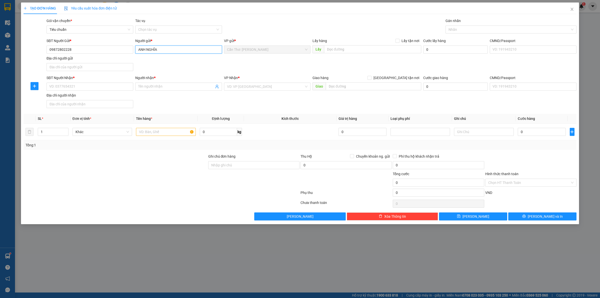
type input "ANH NGHĨA"
click at [360, 51] on input "text" at bounding box center [372, 49] width 97 height 8
paste input "155 [PERSON_NAME], [GEOGRAPHIC_DATA], rạch giá [GEOGRAPHIC_DATA]"
type input "155 [PERSON_NAME], [GEOGRAPHIC_DATA], rạch giá [GEOGRAPHIC_DATA]"
click at [402, 40] on span "Lấy tận nơi" at bounding box center [411, 41] width 22 height 6
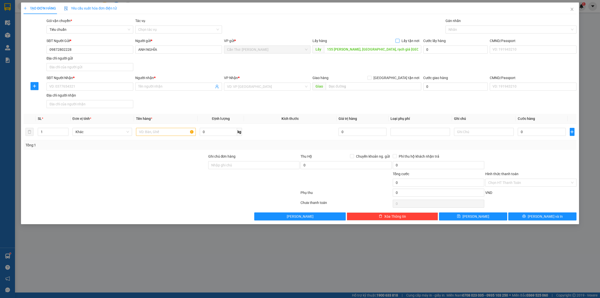
click at [399, 40] on input "Lấy tận nơi" at bounding box center [398, 41] width 4 height 4
checkbox input "true"
click at [109, 84] on input "SĐT Người Nhận *" at bounding box center [90, 87] width 87 height 8
paste input "0838253130"
type input "0838253130"
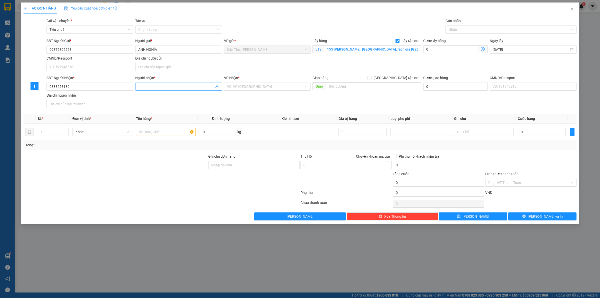
click at [148, 84] on input "Người nhận *" at bounding box center [176, 87] width 76 height 6
type input "ANH ĐẠI"
click at [343, 88] on input "text" at bounding box center [374, 86] width 96 height 8
paste input "[STREET_ADDRESS]"
type input "[STREET_ADDRESS]"
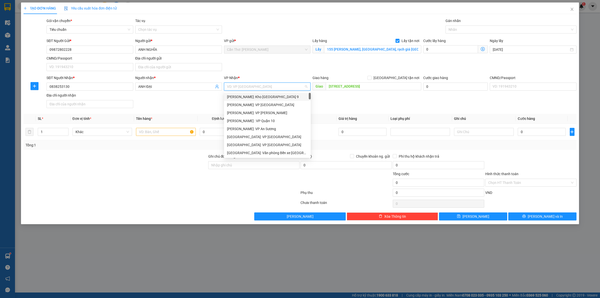
click at [287, 90] on input "search" at bounding box center [265, 87] width 77 height 8
type input "KHO"
click at [271, 121] on div "[PERSON_NAME] : [GEOGRAPHIC_DATA]" at bounding box center [267, 121] width 81 height 6
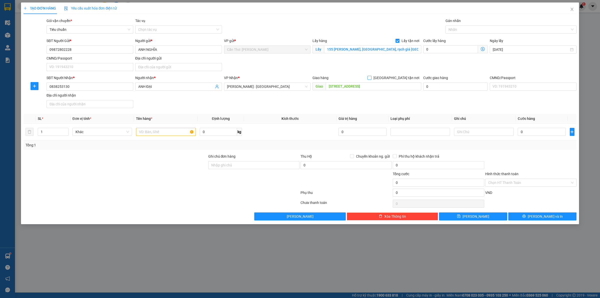
click at [371, 79] on input "[GEOGRAPHIC_DATA] tận nơi" at bounding box center [370, 78] width 4 height 4
checkbox input "true"
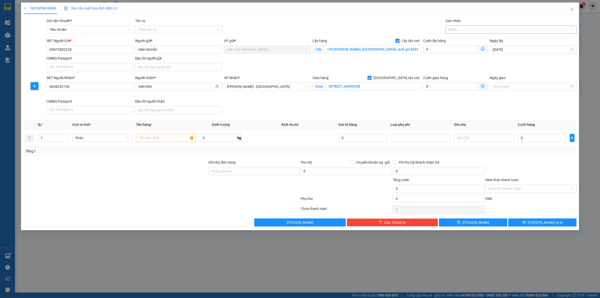
click at [462, 28] on div at bounding box center [509, 30] width 124 height 6
type input "GTN"
click at [460, 39] on div "[GEOGRAPHIC_DATA] tận nơi" at bounding box center [511, 40] width 125 height 6
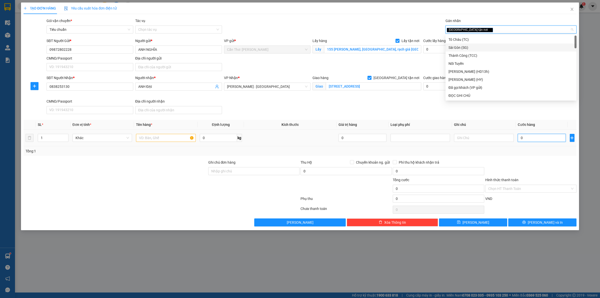
click at [544, 138] on input "0" at bounding box center [542, 138] width 48 height 8
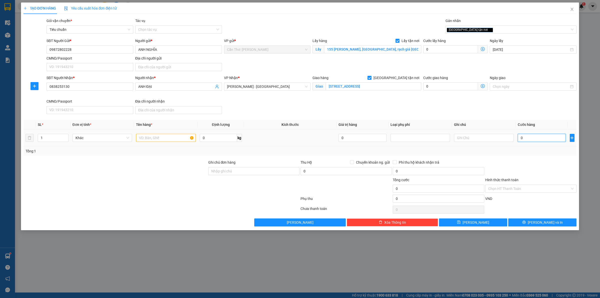
type input "1"
click at [173, 141] on input "text" at bounding box center [166, 138] width 60 height 8
type input "1.000"
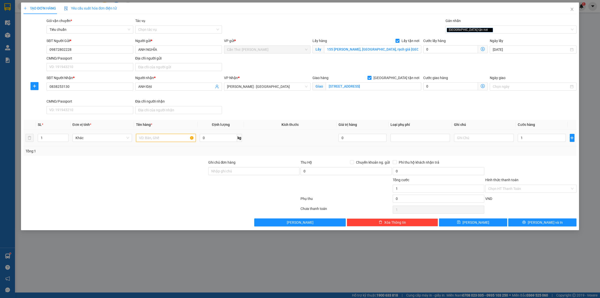
type input "1.000"
type input "4 KIỆN RẠCH GIÁ"
click at [521, 221] on button "[PERSON_NAME] và In" at bounding box center [543, 222] width 68 height 8
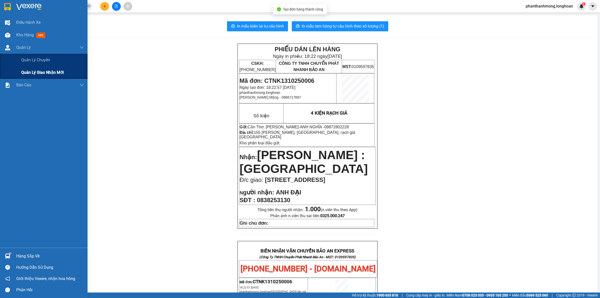
click at [38, 69] on div "Quản lý giao nhận mới" at bounding box center [52, 72] width 63 height 13
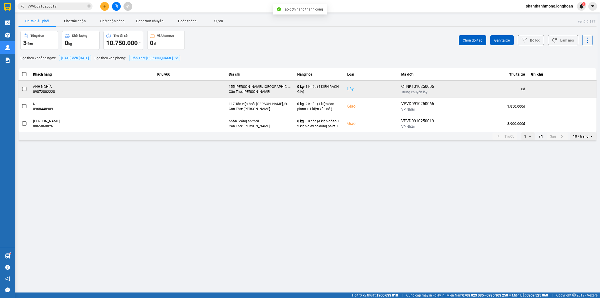
click at [25, 91] on span at bounding box center [24, 89] width 5 height 5
click at [22, 86] on input "checkbox" at bounding box center [22, 86] width 0 height 0
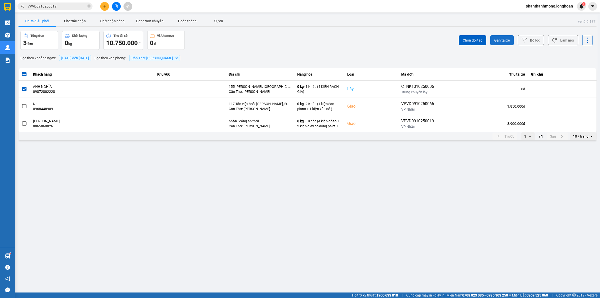
click at [502, 40] on span "Gán tài xế" at bounding box center [503, 40] width 16 height 5
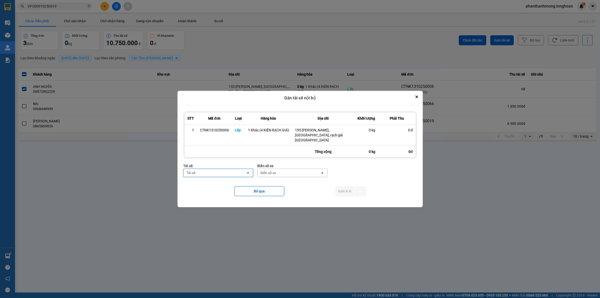
click at [201, 171] on div "Tài xế" at bounding box center [215, 173] width 63 height 8
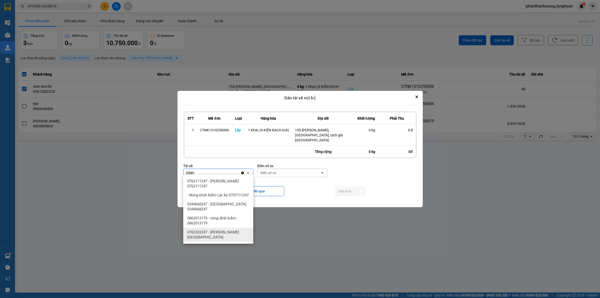
type input "DINH"
click at [231, 235] on span "0762333247 - [PERSON_NAME][GEOGRAPHIC_DATA]" at bounding box center [219, 235] width 64 height 10
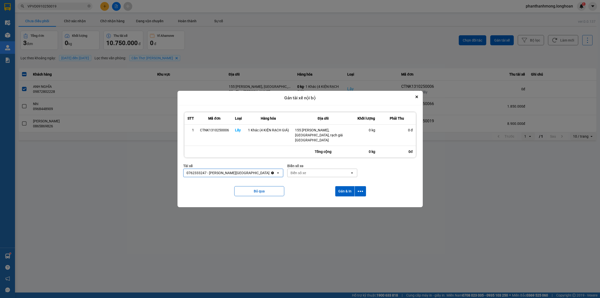
click at [296, 171] on div "Biển số xe" at bounding box center [319, 173] width 63 height 8
type input "95"
click at [308, 200] on div "29E-080.95" at bounding box center [312, 199] width 70 height 9
click at [360, 189] on icon "dialog" at bounding box center [360, 191] width 5 height 5
click at [340, 200] on span "Chỉ gán tài" at bounding box center [341, 202] width 17 height 5
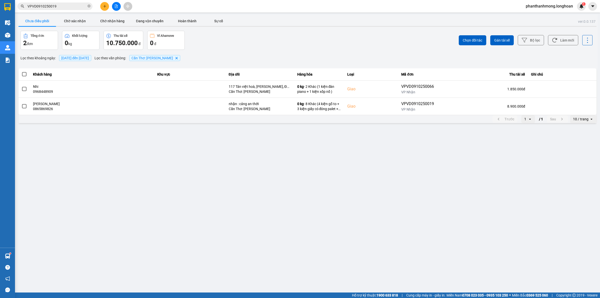
click at [7, 7] on img at bounding box center [7, 7] width 7 height 8
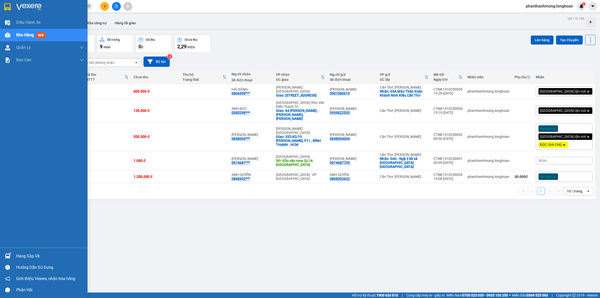
click at [9, 4] on img at bounding box center [7, 7] width 7 height 8
click at [1, 3] on div at bounding box center [44, 8] width 88 height 16
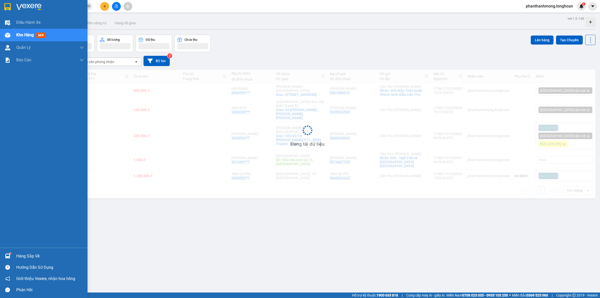
click at [13, 251] on div "Hàng sắp về" at bounding box center [44, 255] width 88 height 11
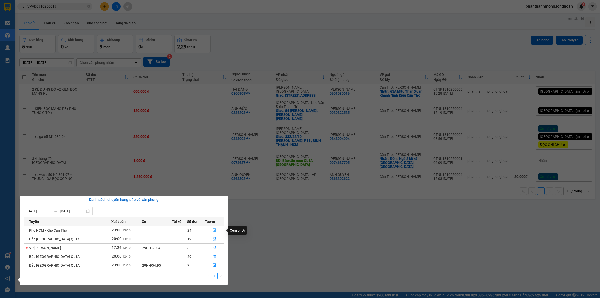
click at [214, 231] on icon "file-done" at bounding box center [215, 230] width 4 height 4
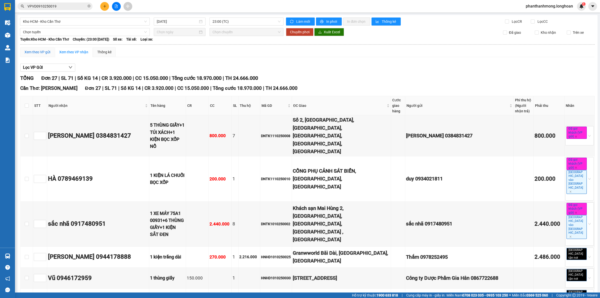
click at [34, 52] on div "Xem theo VP gửi" at bounding box center [38, 52] width 26 height 6
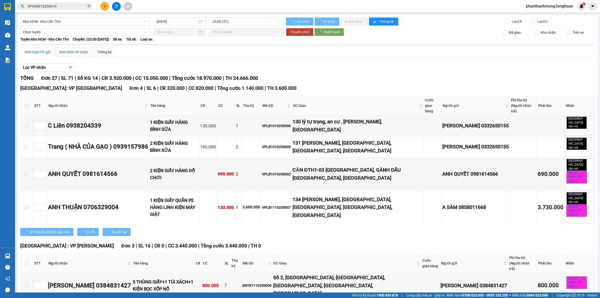
click at [72, 51] on div "Xem theo VP nhận" at bounding box center [73, 52] width 29 height 6
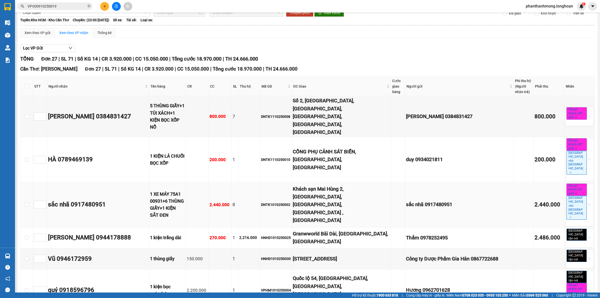
scroll to position [8, 0]
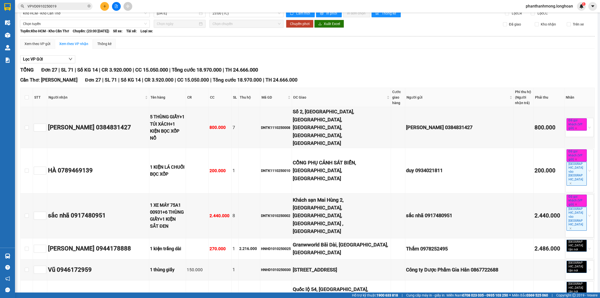
click at [56, 9] on span "VPVD0910250019" at bounding box center [55, 7] width 75 height 8
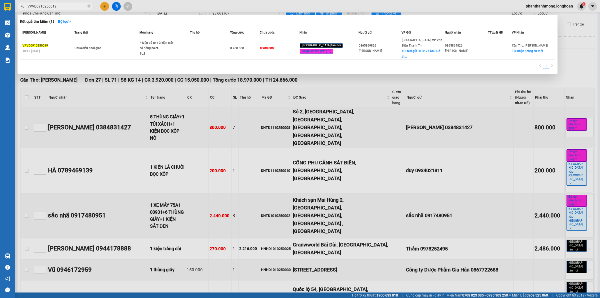
click at [56, 9] on span "VPVD0910250019" at bounding box center [55, 7] width 75 height 8
click at [58, 8] on input "VPVD0910250019" at bounding box center [57, 7] width 59 height 6
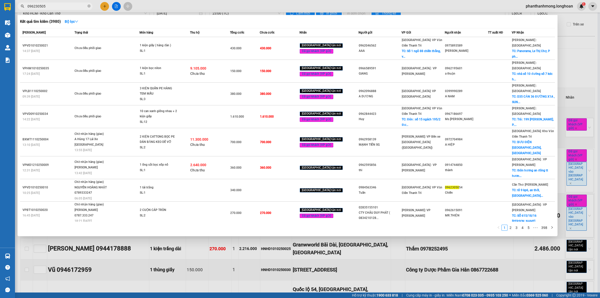
type input "0962305054"
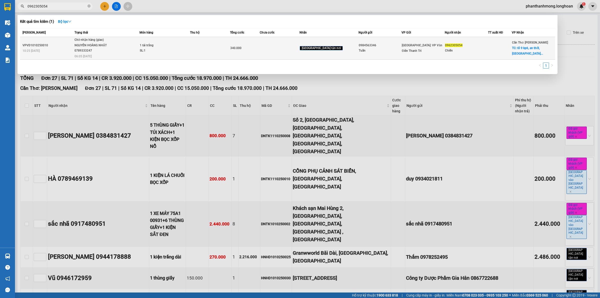
scroll to position [8, 0]
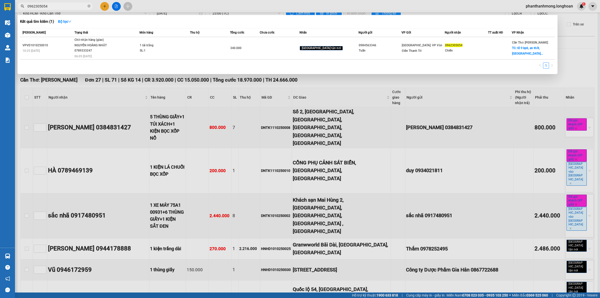
click at [69, 7] on input "0962305054" at bounding box center [57, 7] width 59 height 6
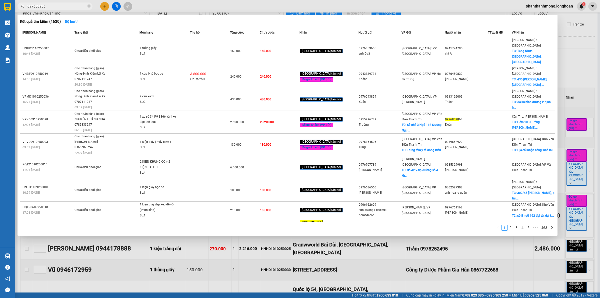
type input "0976809868"
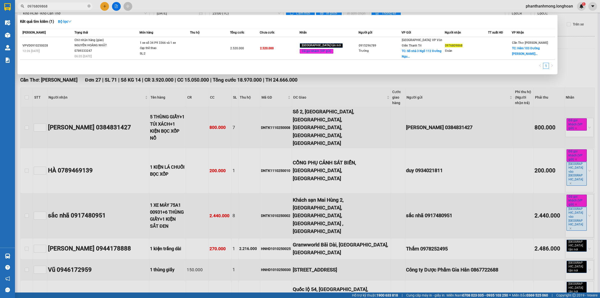
click at [73, 7] on input "0976809868" at bounding box center [57, 7] width 59 height 6
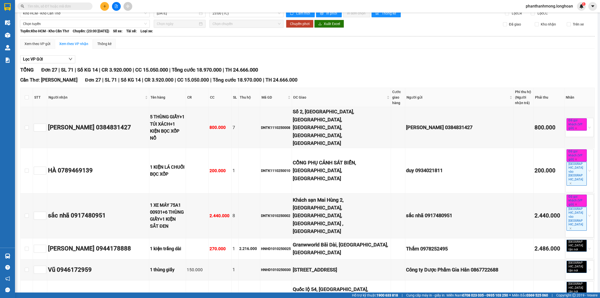
click at [40, 4] on input "text" at bounding box center [57, 7] width 59 height 6
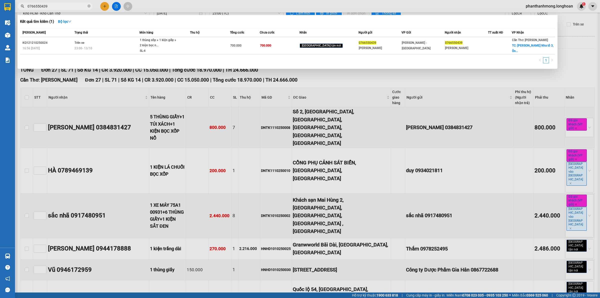
type input "0766550439"
click at [144, 169] on div at bounding box center [300, 149] width 600 height 298
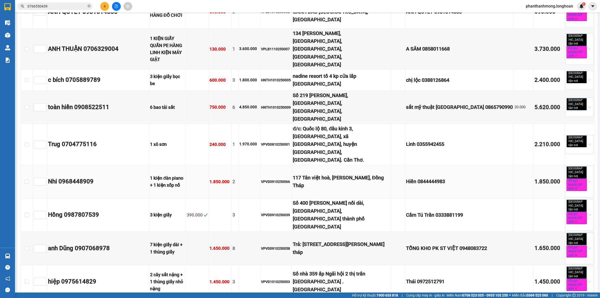
scroll to position [571, 0]
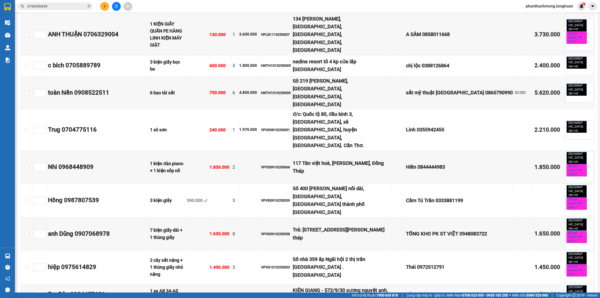
checkbox input "true"
copy div "KQ121210250024"
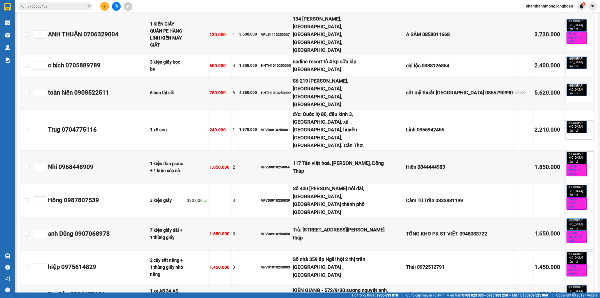
click at [57, 5] on input "0766550439" at bounding box center [57, 7] width 59 height 6
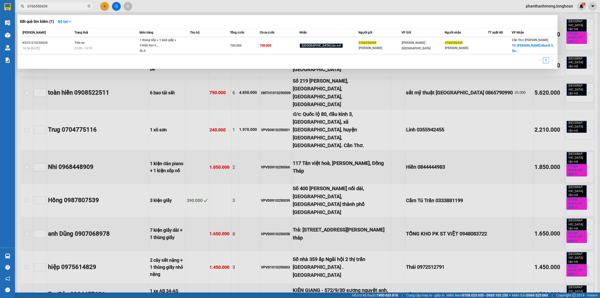
click at [57, 5] on input "0766550439" at bounding box center [57, 7] width 59 height 6
paste input "KQ121210250024"
click at [85, 274] on div at bounding box center [300, 149] width 600 height 298
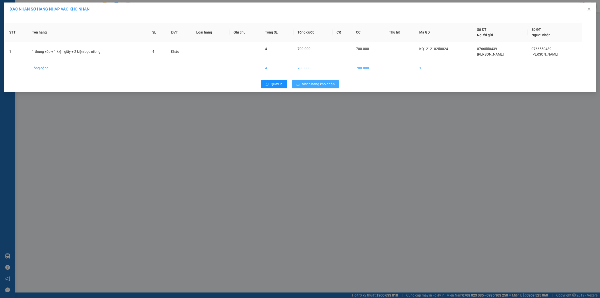
click at [317, 84] on span "Nhập hàng kho nhận" at bounding box center [318, 84] width 33 height 6
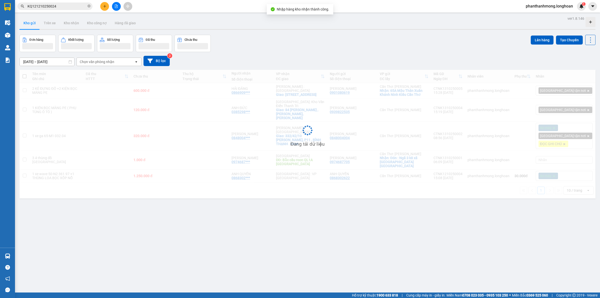
click at [59, 4] on input "KQ121210250024" at bounding box center [57, 7] width 59 height 6
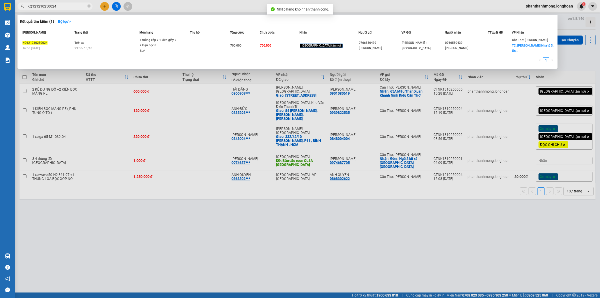
click at [59, 4] on input "KQ121210250024" at bounding box center [57, 7] width 59 height 6
click at [46, 9] on span "KQ121210250024" at bounding box center [55, 7] width 75 height 8
click at [48, 6] on input "KQ121210250024" at bounding box center [57, 7] width 59 height 6
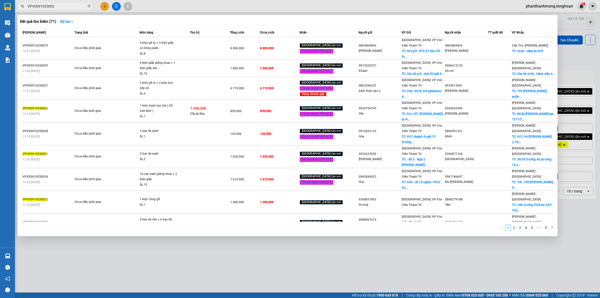
type input "VPVD0910250028"
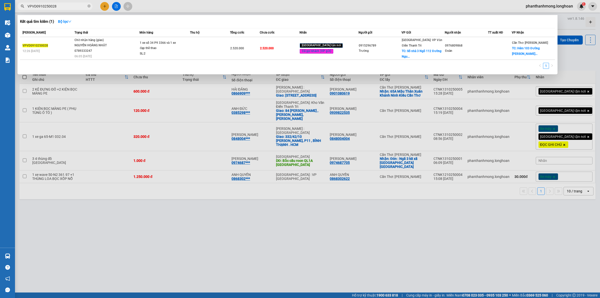
click at [70, 8] on input "VPVD0910250028" at bounding box center [57, 7] width 59 height 6
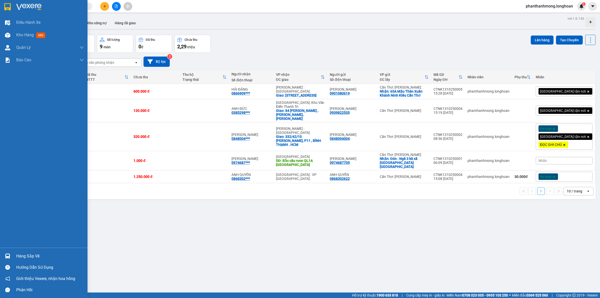
click at [15, 251] on div "Hàng sắp về" at bounding box center [44, 255] width 88 height 11
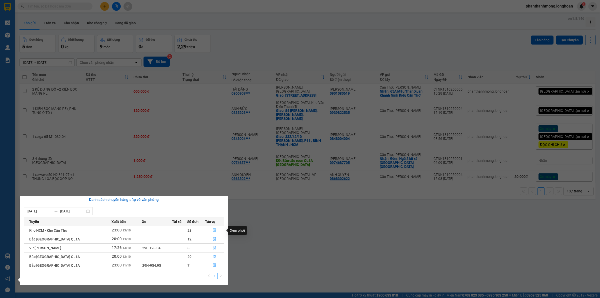
click at [215, 229] on button "button" at bounding box center [214, 230] width 18 height 8
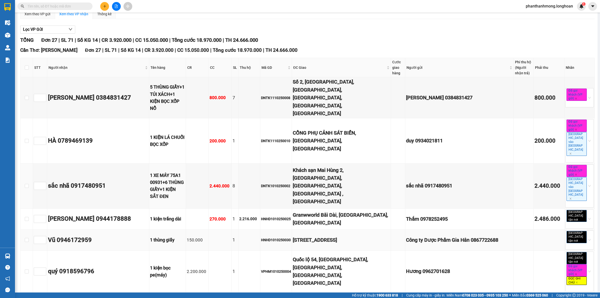
scroll to position [63, 0]
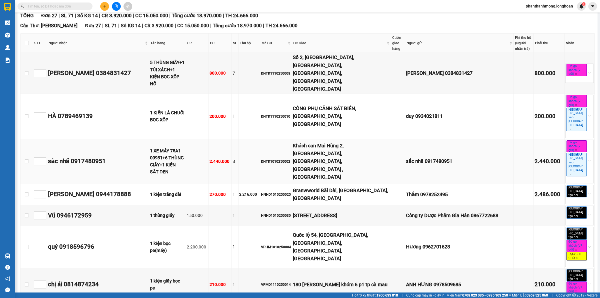
click at [28, 139] on td at bounding box center [27, 161] width 13 height 45
click at [28, 159] on input "checkbox" at bounding box center [27, 161] width 4 height 4
checkbox input "true"
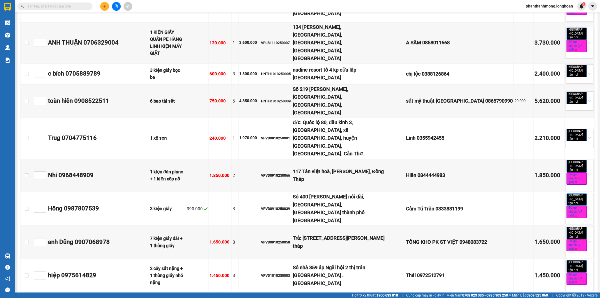
scroll to position [571, 0]
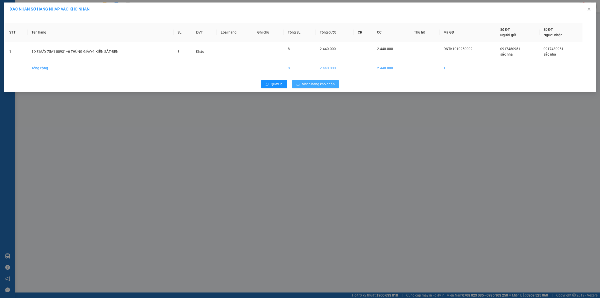
click at [318, 88] on button "Nhập hàng kho nhận" at bounding box center [315, 84] width 47 height 8
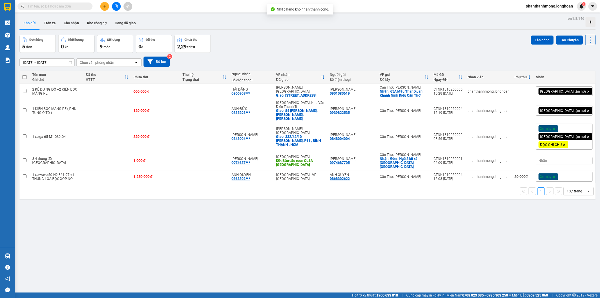
click at [38, 6] on input "text" at bounding box center [57, 7] width 59 height 6
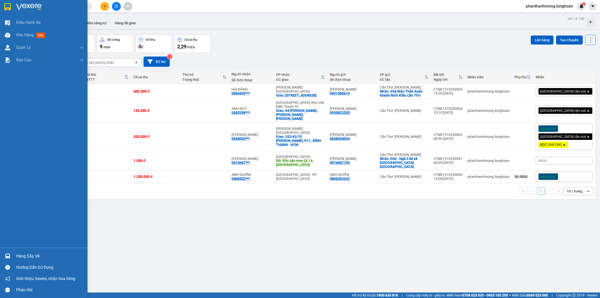
click at [13, 253] on div "Hàng sắp về" at bounding box center [44, 255] width 88 height 11
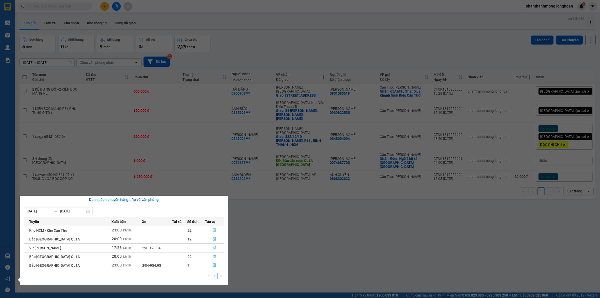
click at [215, 231] on button "button" at bounding box center [214, 230] width 18 height 8
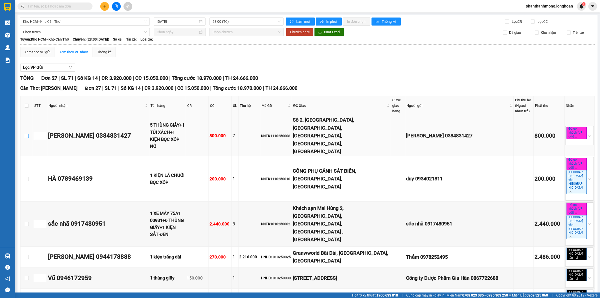
click at [28, 134] on input "checkbox" at bounding box center [27, 136] width 4 height 4
checkbox input "true"
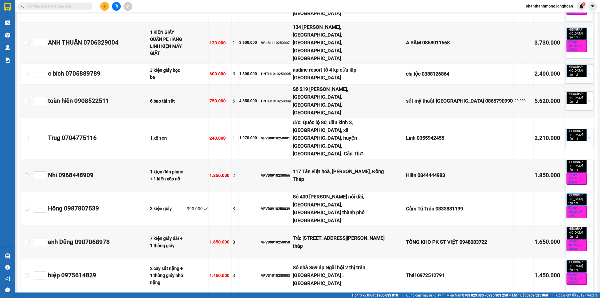
scroll to position [571, 0]
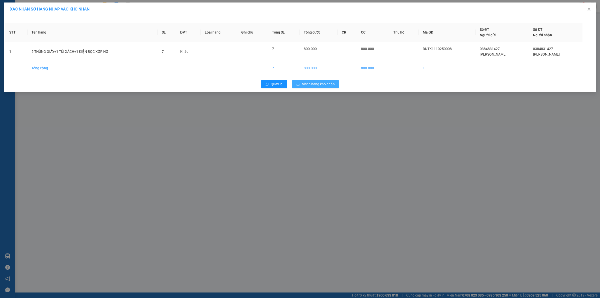
click at [313, 84] on span "Nhập hàng kho nhận" at bounding box center [318, 84] width 33 height 6
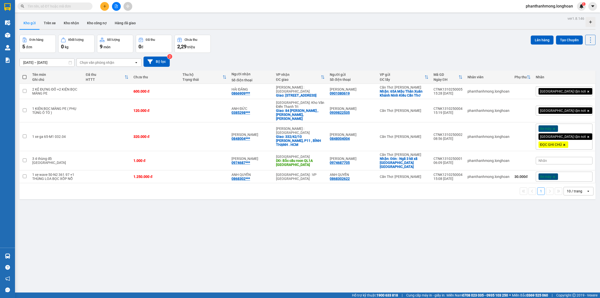
click at [51, 8] on input "text" at bounding box center [57, 7] width 59 height 6
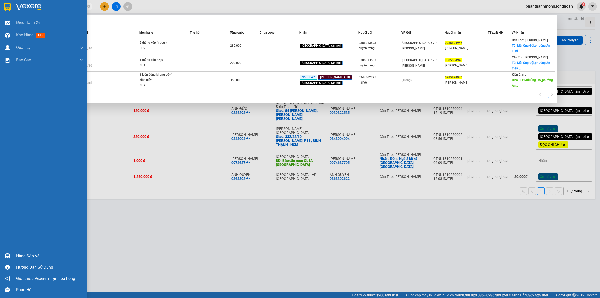
type input "0985894946"
click at [6, 251] on div "Hàng sắp về" at bounding box center [44, 255] width 88 height 11
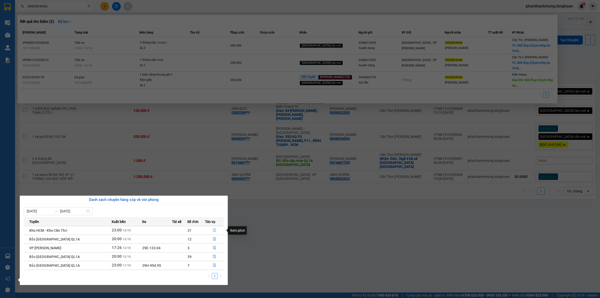
click at [215, 232] on icon "file-done" at bounding box center [215, 230] width 4 height 4
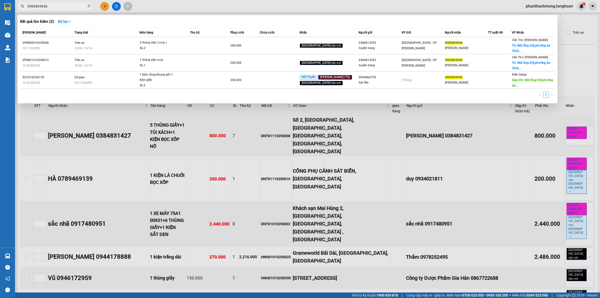
click at [172, 173] on div at bounding box center [300, 149] width 600 height 298
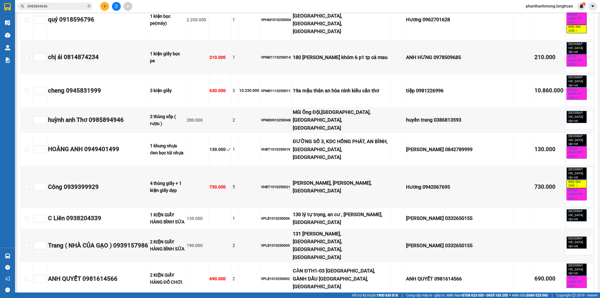
scroll to position [227, 0]
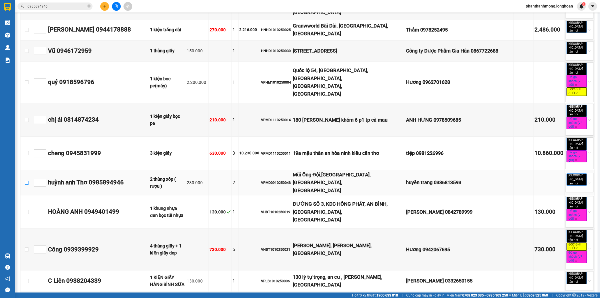
click at [26, 181] on input "checkbox" at bounding box center [27, 183] width 4 height 4
checkbox input "true"
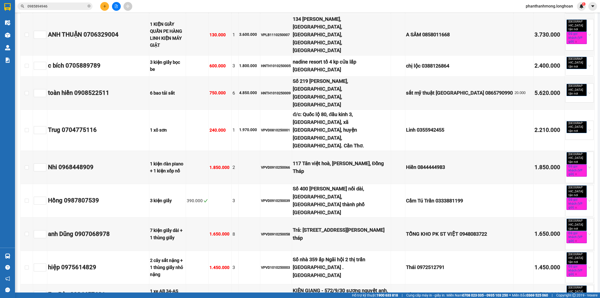
scroll to position [571, 0]
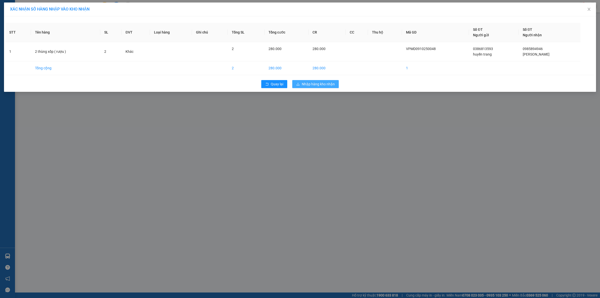
click at [310, 83] on span "Nhập hàng kho nhận" at bounding box center [318, 84] width 33 height 6
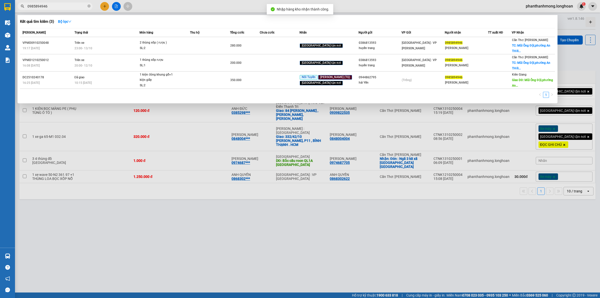
click at [54, 7] on input "0985894946" at bounding box center [57, 7] width 59 height 6
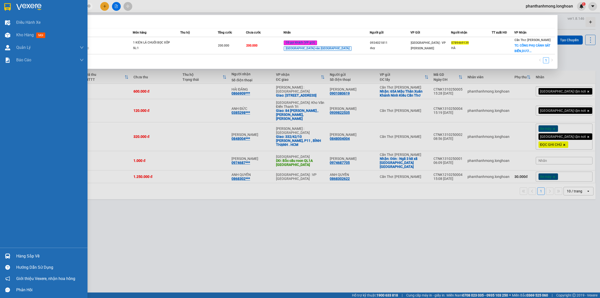
type input "0789469139"
click at [13, 252] on div "Hàng sắp về" at bounding box center [44, 255] width 88 height 11
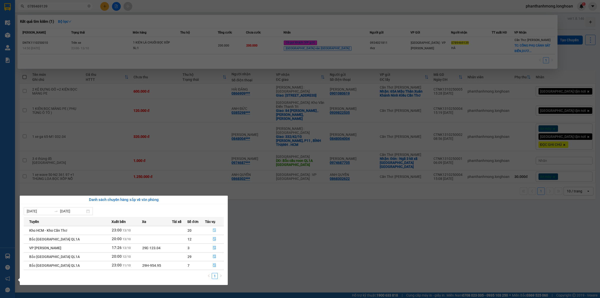
click at [213, 232] on icon "file-done" at bounding box center [214, 230] width 3 height 4
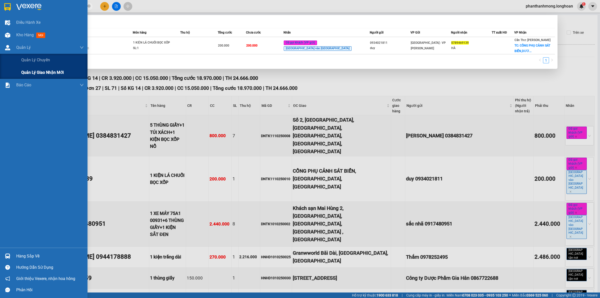
click at [48, 71] on span "Quản lý giao nhận mới" at bounding box center [42, 72] width 43 height 6
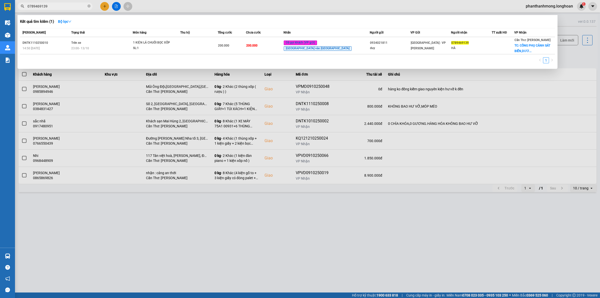
click at [143, 117] on div at bounding box center [300, 149] width 600 height 298
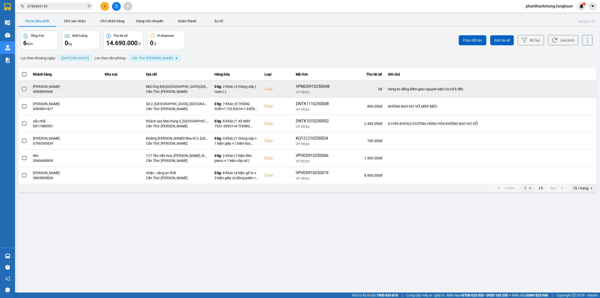
click at [25, 88] on span at bounding box center [24, 89] width 5 height 5
click at [22, 86] on input "checkbox" at bounding box center [22, 86] width 0 height 0
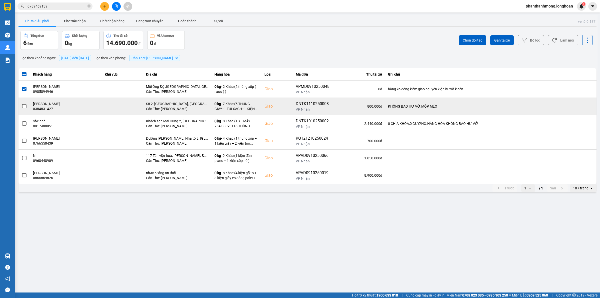
click at [27, 104] on td at bounding box center [25, 106] width 12 height 17
click at [24, 106] on span at bounding box center [24, 106] width 5 height 5
click at [22, 104] on input "checkbox" at bounding box center [22, 104] width 0 height 0
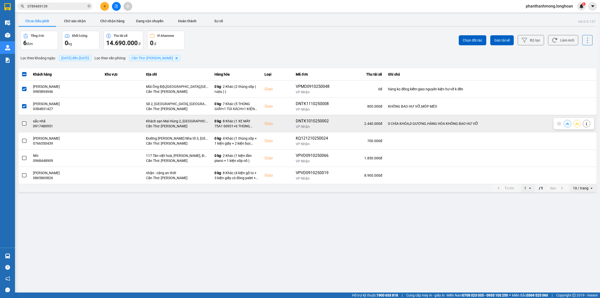
click at [24, 123] on span at bounding box center [24, 123] width 5 height 5
click at [22, 121] on input "checkbox" at bounding box center [22, 121] width 0 height 0
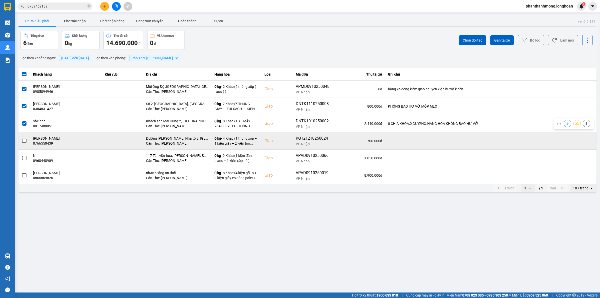
click at [23, 143] on span at bounding box center [24, 141] width 5 height 5
click at [22, 138] on input "checkbox" at bounding box center [22, 138] width 0 height 0
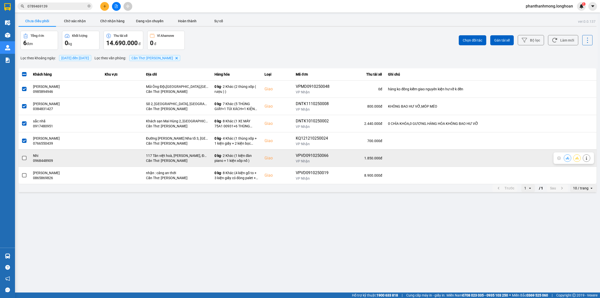
click at [23, 163] on td at bounding box center [25, 157] width 12 height 17
click at [23, 161] on label at bounding box center [25, 158] width 6 height 6
click at [22, 155] on input "checkbox" at bounding box center [22, 155] width 0 height 0
click at [22, 158] on label at bounding box center [25, 158] width 6 height 6
click at [22, 155] on input "checkbox" at bounding box center [22, 155] width 0 height 0
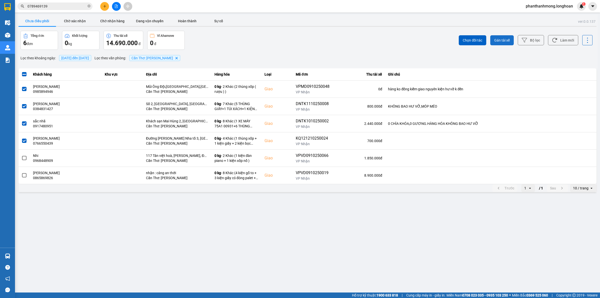
click at [509, 42] on span "Gán tài xế" at bounding box center [503, 40] width 16 height 5
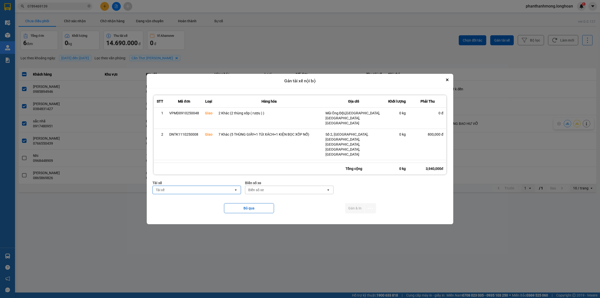
click at [204, 193] on div "Tài xế" at bounding box center [193, 190] width 81 height 8
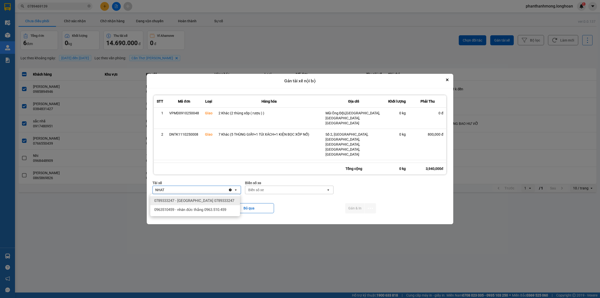
type input "NHAT"
click at [211, 199] on span "0789333247 - [GEOGRAPHIC_DATA] 0789333247" at bounding box center [194, 200] width 80 height 5
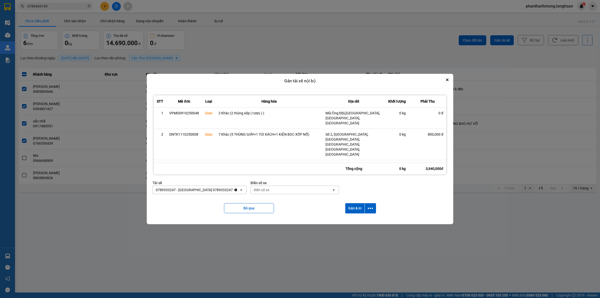
click at [265, 188] on div "Biển số xe" at bounding box center [262, 189] width 16 height 5
type input "778"
click at [278, 217] on div "29E-377.78" at bounding box center [296, 218] width 90 height 9
click at [376, 205] on button "dialog" at bounding box center [370, 208] width 11 height 10
click at [357, 218] on li "Chỉ gán tài" at bounding box center [359, 221] width 38 height 9
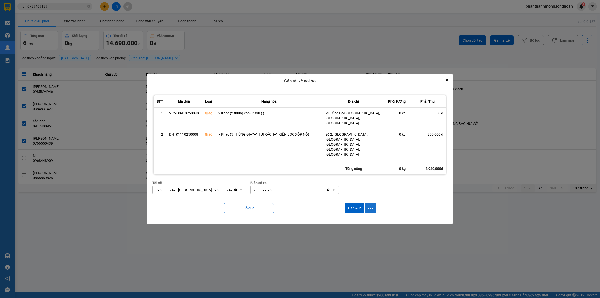
click at [371, 209] on icon "dialog" at bounding box center [370, 208] width 5 height 5
click at [357, 223] on span "Chỉ gán tài" at bounding box center [352, 221] width 17 height 5
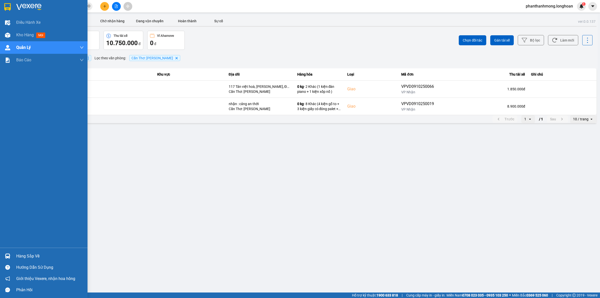
click at [4, 5] on div at bounding box center [7, 7] width 9 height 9
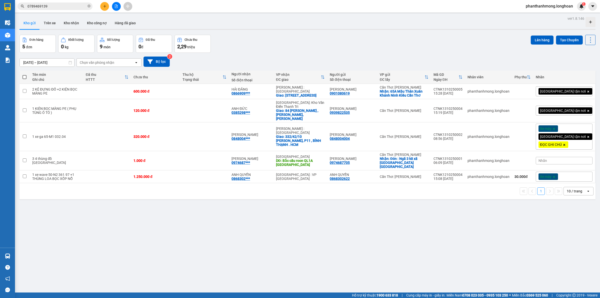
click at [52, 8] on input "0789469139" at bounding box center [57, 7] width 59 height 6
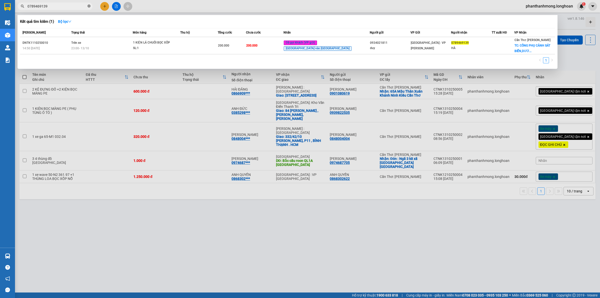
click at [90, 7] on icon "close-circle" at bounding box center [89, 6] width 3 height 3
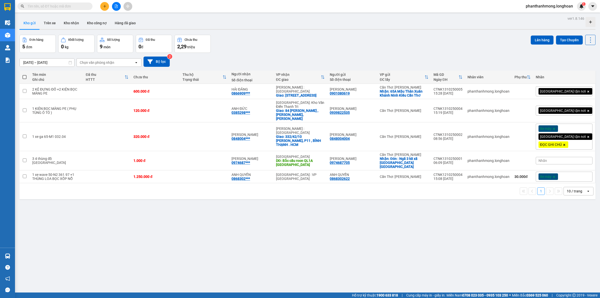
click at [73, 9] on input "text" at bounding box center [57, 7] width 59 height 6
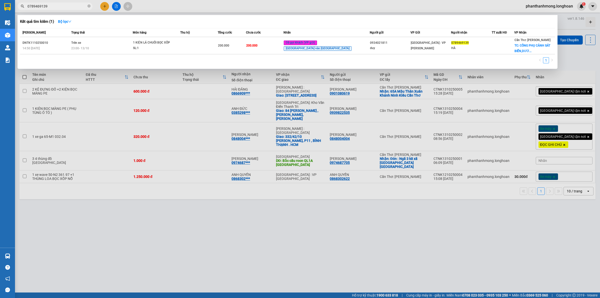
type input "0789469139"
click at [101, 158] on div at bounding box center [300, 149] width 600 height 298
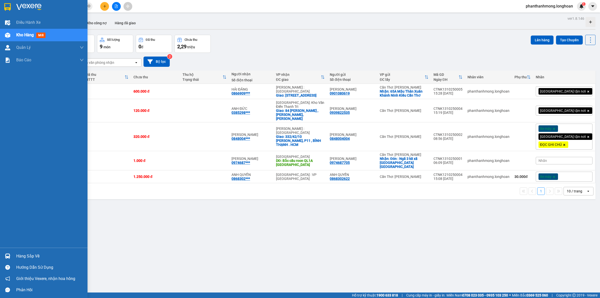
click at [30, 248] on div "Hàng sắp về Hướng dẫn sử dụng Giới thiệu Vexere, nhận hoa hồng Phản hồi" at bounding box center [44, 272] width 88 height 48
click at [29, 251] on div "Hàng sắp về" at bounding box center [44, 255] width 88 height 11
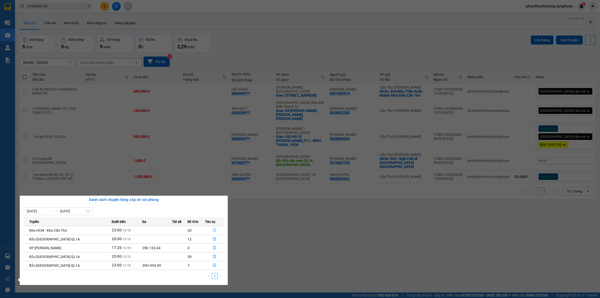
click at [217, 230] on button "button" at bounding box center [214, 230] width 18 height 8
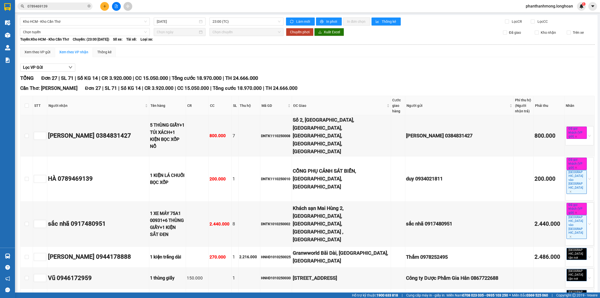
click at [208, 275] on div "150.000" at bounding box center [197, 278] width 21 height 7
click at [26, 177] on input "checkbox" at bounding box center [27, 179] width 4 height 4
checkbox input "true"
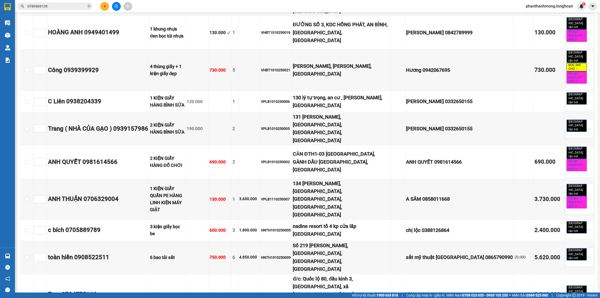
scroll to position [563, 0]
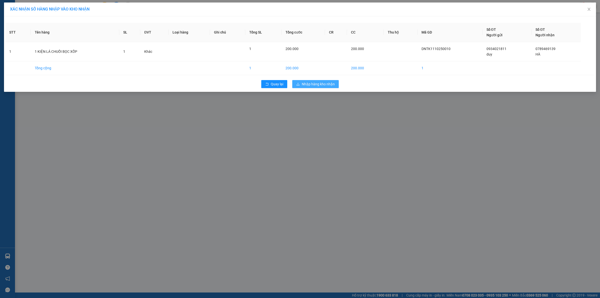
drag, startPoint x: 305, startPoint y: 85, endPoint x: 289, endPoint y: 88, distance: 15.7
click at [305, 84] on span "Nhập hàng kho nhận" at bounding box center [318, 84] width 33 height 6
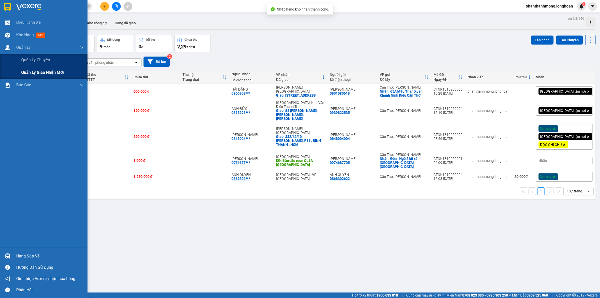
click at [34, 68] on div "Quản lý giao nhận mới" at bounding box center [52, 72] width 63 height 13
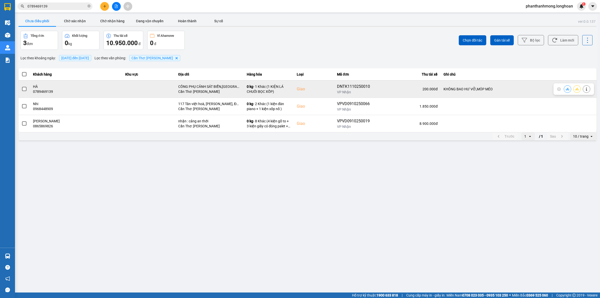
click at [27, 88] on label at bounding box center [25, 89] width 6 height 6
click at [22, 86] on input "checkbox" at bounding box center [22, 86] width 0 height 0
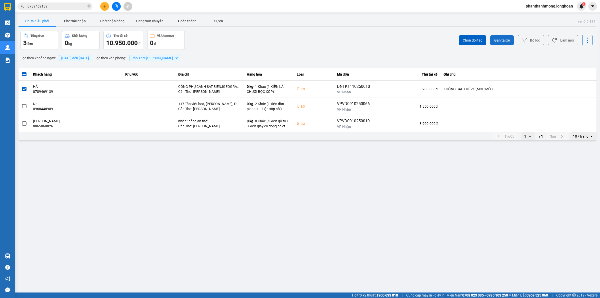
click at [501, 43] on span "Gán tài xế" at bounding box center [503, 40] width 16 height 5
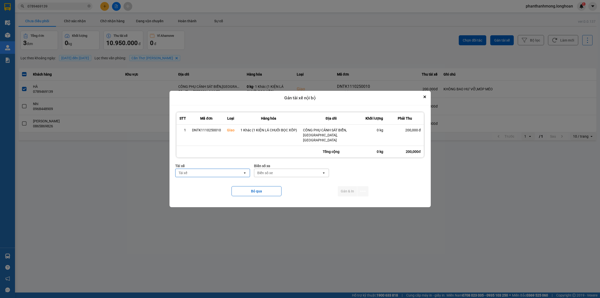
click at [210, 171] on div "Tài xế" at bounding box center [210, 173] width 68 height 8
type input "NHAT"
click at [212, 183] on span "0789333247 - [GEOGRAPHIC_DATA] 0789333247" at bounding box center [214, 184] width 69 height 10
click at [285, 173] on div "Biển số xe" at bounding box center [285, 172] width 16 height 5
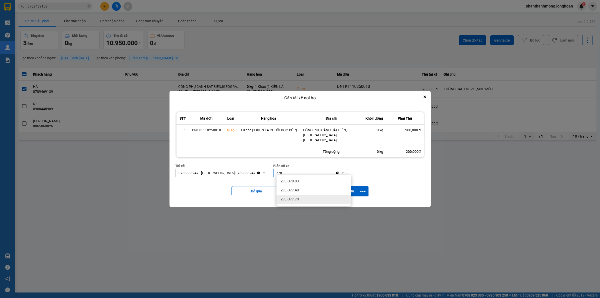
type input "778"
click at [304, 198] on div "29E-377.78" at bounding box center [314, 199] width 75 height 9
click at [365, 189] on icon "dialog" at bounding box center [363, 191] width 5 height 5
click at [346, 202] on span "Chỉ gán tài" at bounding box center [343, 202] width 17 height 5
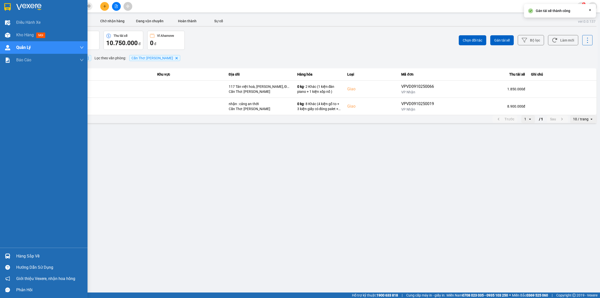
click at [6, 8] on img at bounding box center [7, 7] width 7 height 8
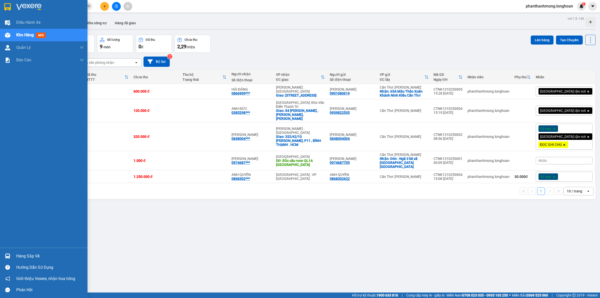
click at [6, 6] on img at bounding box center [7, 7] width 7 height 8
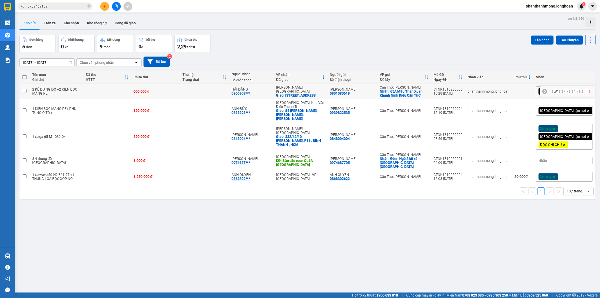
click at [553, 91] on button at bounding box center [556, 91] width 7 height 9
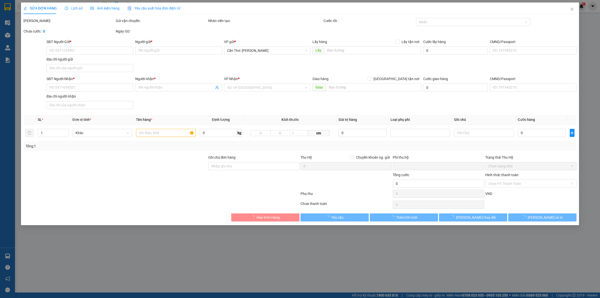
type input "0901080619"
type input "[PERSON_NAME]"
checkbox input "true"
type input "65A Mậu [PERSON_NAME] Kiều Cần Thơ"
type input "0866909470"
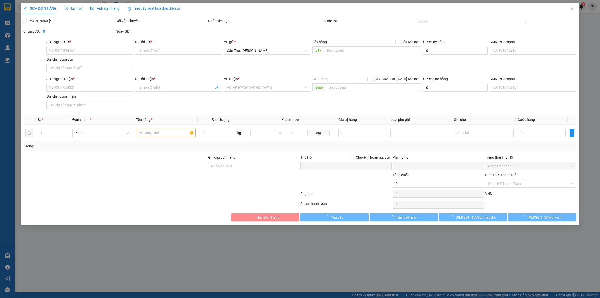
type input "HẢI ĐĂNG"
checkbox input "true"
type input "[STREET_ADDRESS]"
type input "nhận nguyên kiện, giao nguyên kiện, bể vỡ không đền"
type input "0"
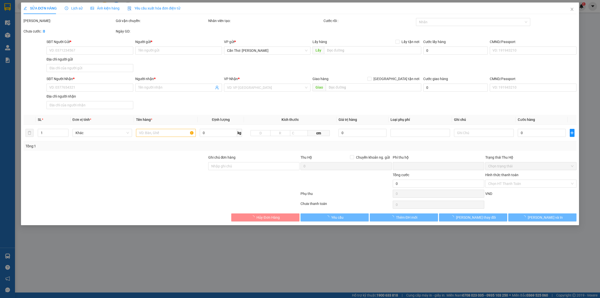
type input "600.000"
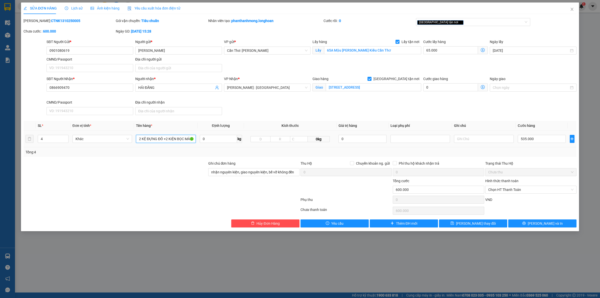
click at [176, 141] on input "2 KỆ ĐỰNG ĐỒ +2 KIỆN BỌC MÀNG PE" at bounding box center [166, 139] width 60 height 8
click at [177, 141] on input "2 KỆ ĐỰNG ĐỒ +2 KIỆN BỌC MÀNG PE" at bounding box center [166, 139] width 60 height 8
type input "2"
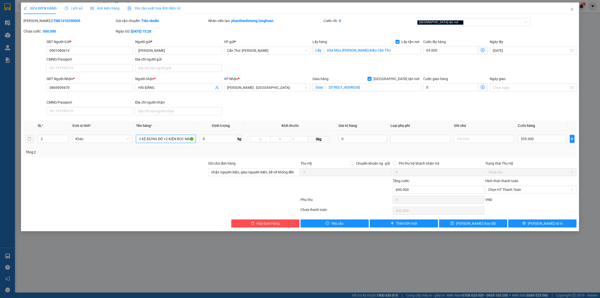
click at [159, 138] on input "2 KỆ ĐỰNG ĐỒ +2 KIỆN BỌC MÀNG PE" at bounding box center [166, 139] width 60 height 8
type input "2 KIỆN TỦ BỌC XỐP NỔ"
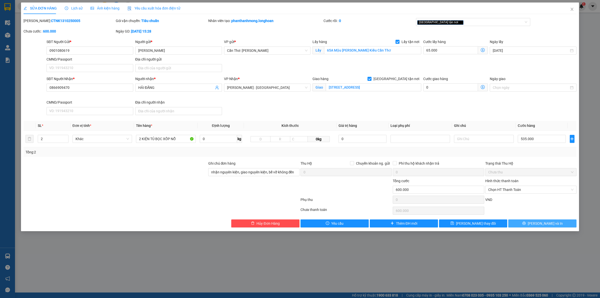
click at [525, 223] on button "[PERSON_NAME] và In" at bounding box center [543, 223] width 68 height 8
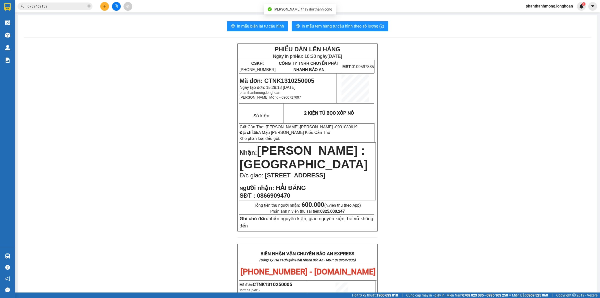
click at [291, 82] on span "Mã đơn: CTNK1310250005" at bounding box center [277, 80] width 75 height 7
copy span "CTNK1310250005"
click at [44, 6] on input "0789469139" at bounding box center [57, 7] width 59 height 6
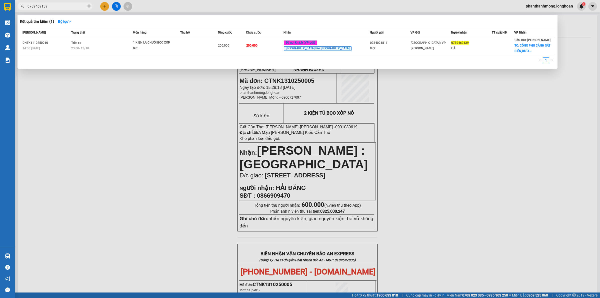
click at [44, 6] on input "0789469139" at bounding box center [57, 7] width 59 height 6
paste input "CTNK1310250005"
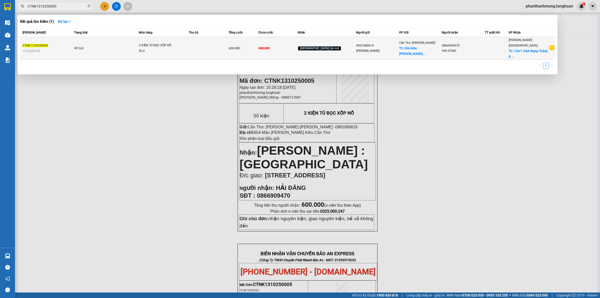
type input "CTNK1310250005"
click at [550, 45] on icon "plus-circle" at bounding box center [553, 48] width 6 height 6
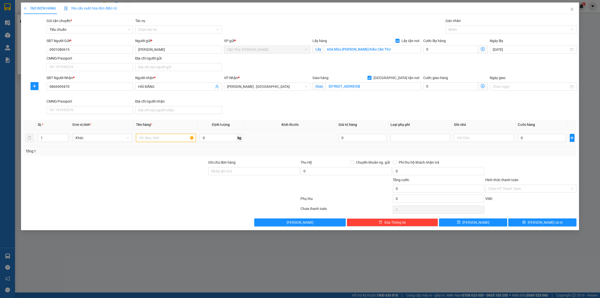
click at [148, 138] on input "text" at bounding box center [166, 138] width 60 height 8
drag, startPoint x: 38, startPoint y: 136, endPoint x: 14, endPoint y: 141, distance: 24.5
click at [12, 141] on div "TẠO ĐƠN HÀNG Yêu cầu xuất hóa đơn điện tử Transit Pickup Surcharge Ids Transit …" at bounding box center [300, 149] width 600 height 298
drag, startPoint x: 53, startPoint y: 136, endPoint x: 22, endPoint y: 140, distance: 31.3
click at [22, 140] on div "TẠO ĐƠN HÀNG Yêu cầu xuất hóa đơn điện tử Transit Pickup Surcharge Ids Transit …" at bounding box center [300, 117] width 558 height 228
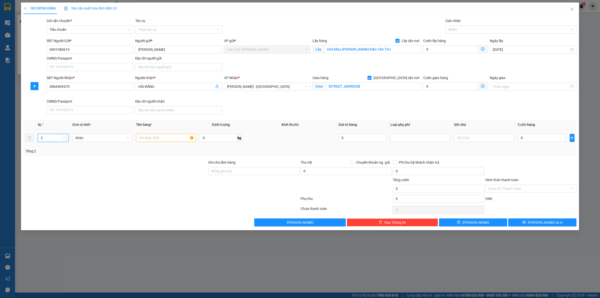
type input "2"
click at [171, 142] on input "text" at bounding box center [166, 138] width 60 height 8
type input "2 KIỆN TỦ BỌC XỐP NỔ"
click at [445, 49] on input "0" at bounding box center [451, 49] width 55 height 8
type input "6"
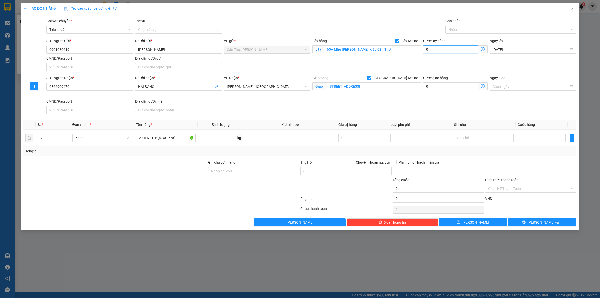
type input "6"
type input "65"
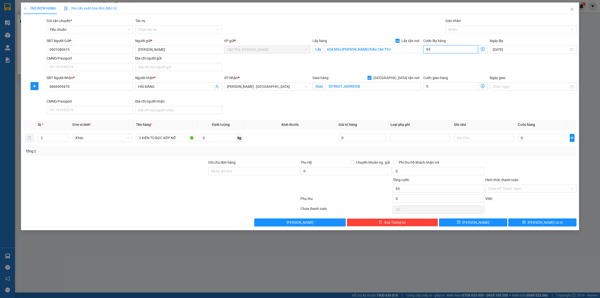
type input "650"
type input "6.500"
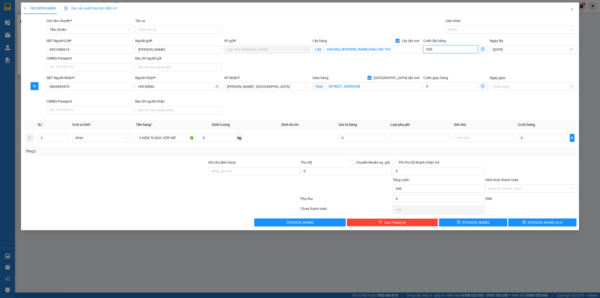
type input "6.500"
type input "65.000"
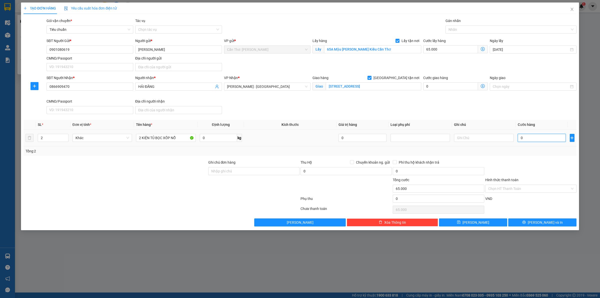
click at [536, 139] on input "0" at bounding box center [542, 138] width 48 height 8
type input "5"
type input "65.005"
type input "52"
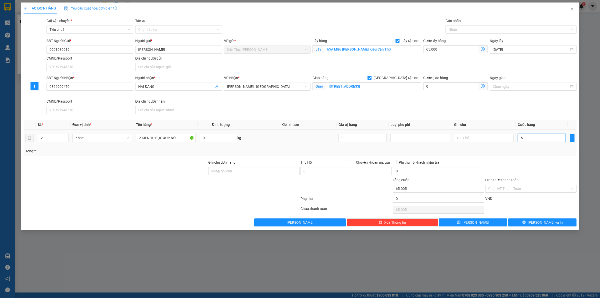
type input "65.052"
type input "5"
type input "65.005"
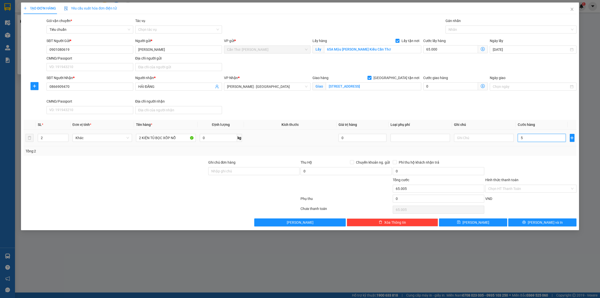
type input "53"
type input "65.053"
type input "535"
type input "65.535"
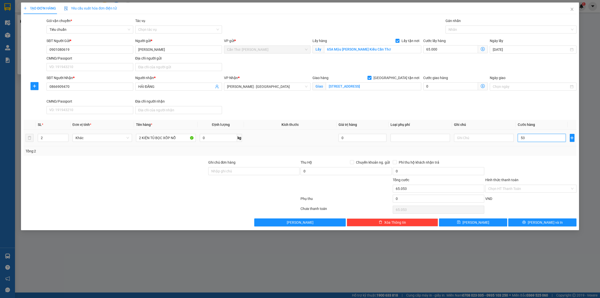
type input "65.535"
type input "5.350"
type input "70.350"
type input "53.500"
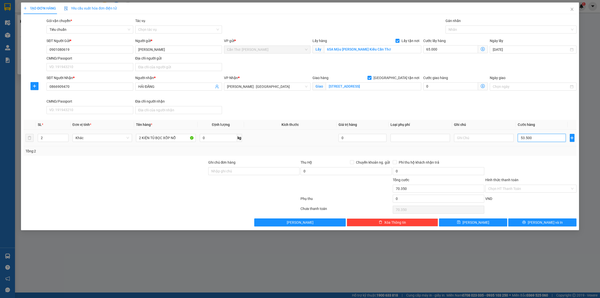
type input "118.500"
type input "535.000"
type input "600.000"
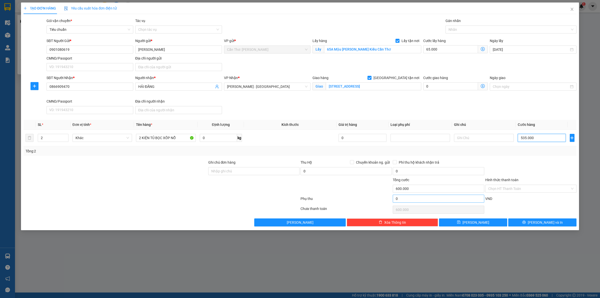
type input "535.000"
click at [400, 198] on input "0" at bounding box center [438, 199] width 91 height 8
type input "600.001"
type input "1"
type input "600.001"
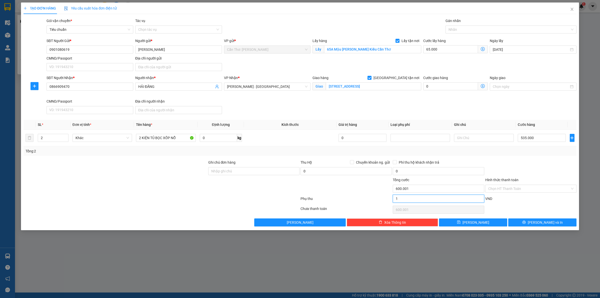
type input "10"
type input "600.010"
type input "600.100"
type input "100"
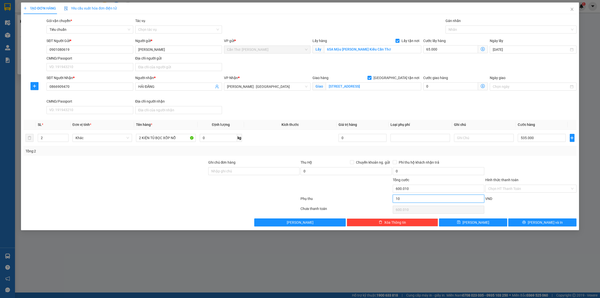
type input "600.100"
type input "1.000"
type input "601.000"
type input "10.000"
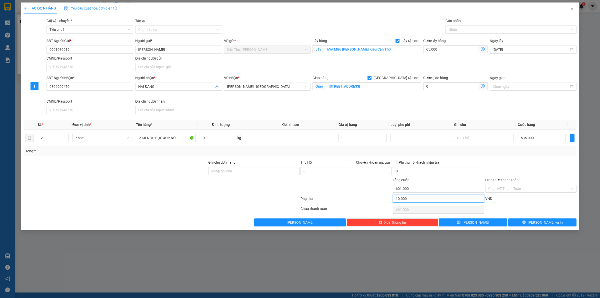
type input "610.000"
type input "700.000"
type input "100.000"
type input "700.000"
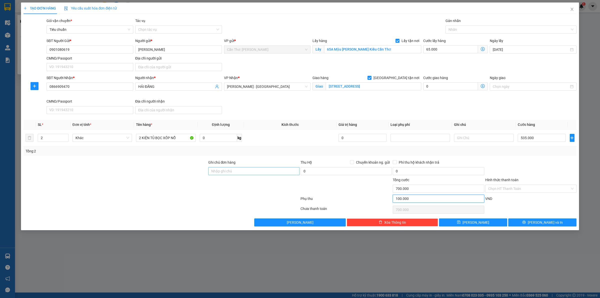
type input "100.000"
drag, startPoint x: 217, startPoint y: 170, endPoint x: 235, endPoint y: 176, distance: 18.8
click at [217, 170] on input "Ghi chú đơn hàng" at bounding box center [253, 171] width 91 height 8
type input "nhận nguyên kiện, giao nguyên kiện, bể vỡ không đền"
click at [466, 32] on div at bounding box center [509, 30] width 124 height 6
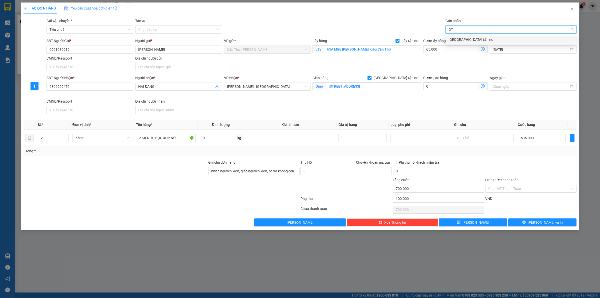
type input "GTN"
click at [467, 38] on div "[GEOGRAPHIC_DATA] tận nơi" at bounding box center [511, 40] width 125 height 6
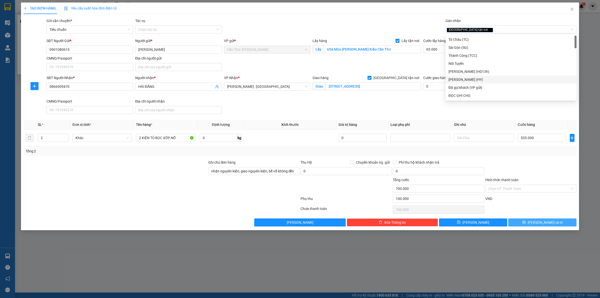
click at [527, 219] on div "Transit Pickup Surcharge Ids Transit Deliver Surcharge Ids Transit Deliver Surc…" at bounding box center [300, 122] width 553 height 208
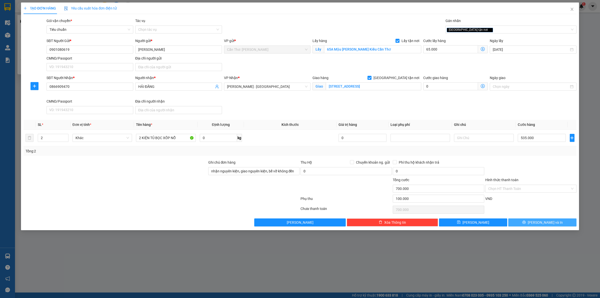
click at [527, 222] on button "[PERSON_NAME] và In" at bounding box center [543, 222] width 68 height 8
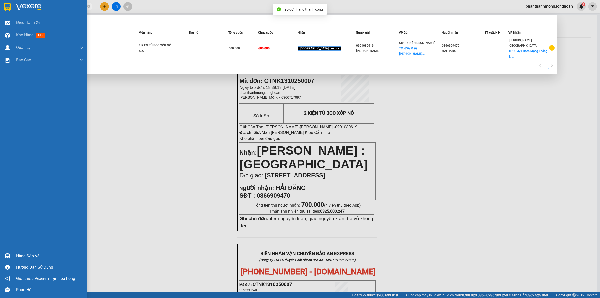
click at [11, 7] on div at bounding box center [7, 7] width 9 height 9
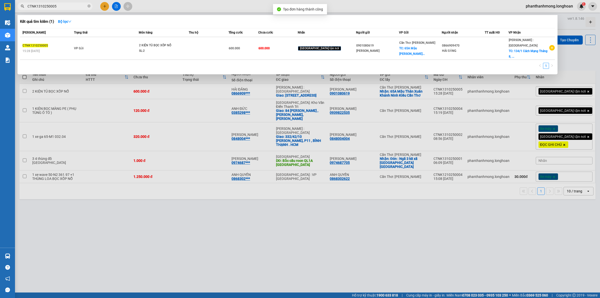
click at [92, 85] on div at bounding box center [300, 149] width 600 height 298
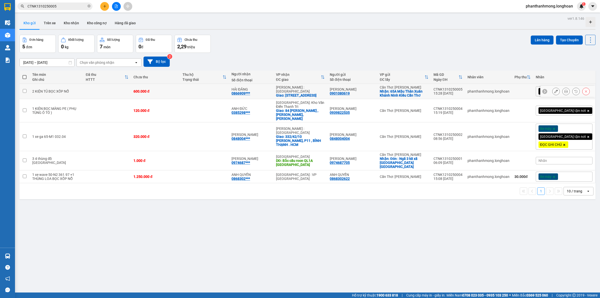
click at [584, 92] on button at bounding box center [586, 91] width 7 height 9
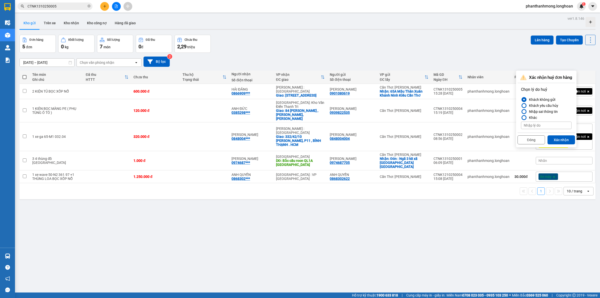
click at [539, 104] on div "Khách yêu cầu hủy" at bounding box center [542, 106] width 31 height 6
click at [521, 106] on input "Khách yêu cầu hủy" at bounding box center [521, 106] width 0 height 0
click at [551, 138] on button "Xác nhận" at bounding box center [562, 139] width 28 height 9
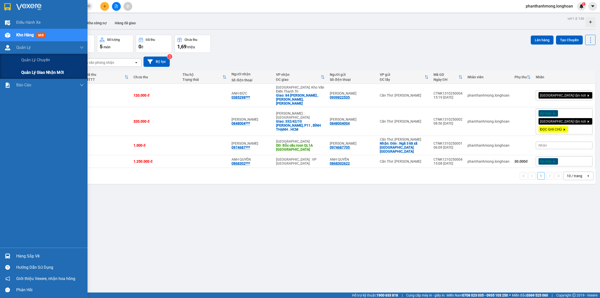
drag, startPoint x: 34, startPoint y: 74, endPoint x: 36, endPoint y: 73, distance: 2.8
click at [34, 74] on span "Quản lý giao nhận mới" at bounding box center [42, 72] width 43 height 6
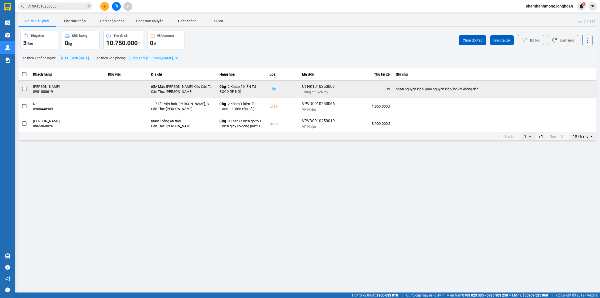
click at [25, 90] on span at bounding box center [24, 89] width 5 height 5
click at [22, 86] on input "checkbox" at bounding box center [22, 86] width 0 height 0
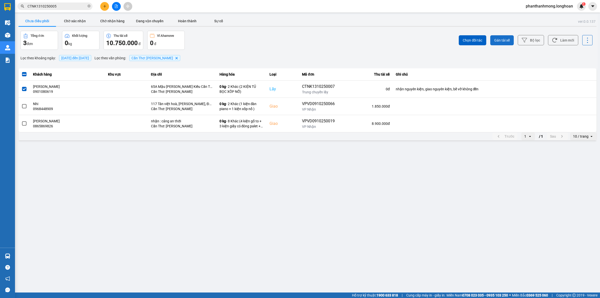
click at [506, 42] on span "Gán tài xế" at bounding box center [503, 40] width 16 height 5
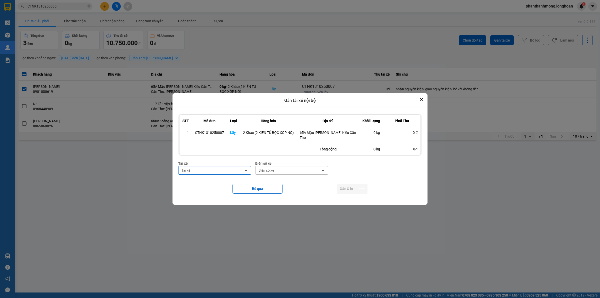
drag, startPoint x: 205, startPoint y: 171, endPoint x: 208, endPoint y: 172, distance: 2.8
click at [206, 172] on div "Tài xế" at bounding box center [212, 170] width 66 height 8
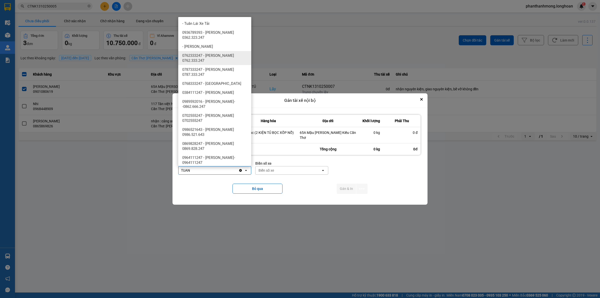
type input "TUAN"
click at [221, 54] on span "0762333247 - [PERSON_NAME] 0762.333.247" at bounding box center [215, 58] width 67 height 10
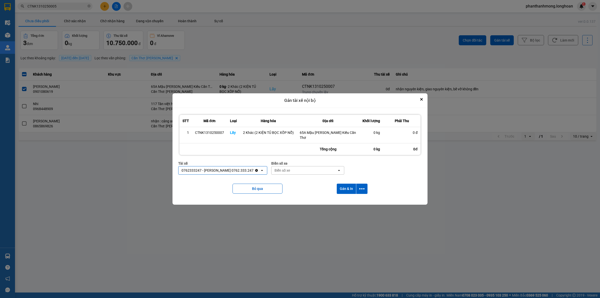
click at [287, 173] on div "Biển số xe" at bounding box center [283, 170] width 16 height 5
type input "9"
click at [287, 173] on div "9" at bounding box center [302, 170] width 60 height 8
click at [287, 173] on div "Biển số xe" at bounding box center [283, 170] width 16 height 5
type input "94"
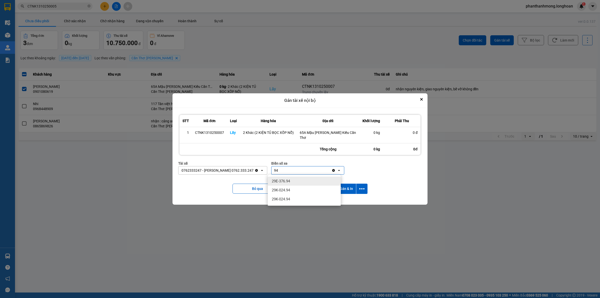
click at [289, 185] on div "29E-376.94" at bounding box center [304, 181] width 73 height 9
click at [361, 188] on icon "dialog" at bounding box center [362, 188] width 5 height 5
click at [346, 201] on span "Chỉ gán tài" at bounding box center [342, 202] width 17 height 5
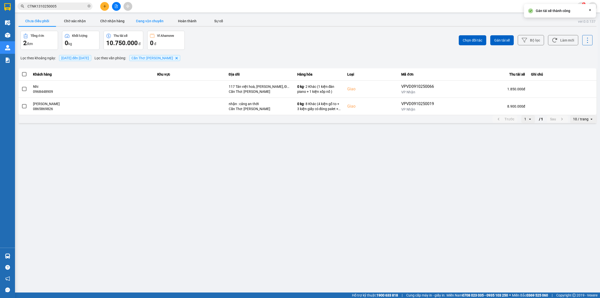
click at [152, 20] on button "Đang vận chuyển" at bounding box center [150, 21] width 38 height 10
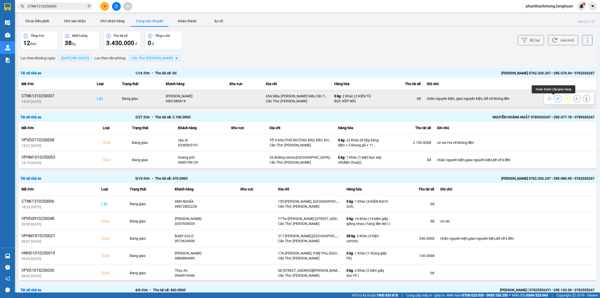
click at [557, 98] on icon at bounding box center [559, 99] width 4 height 4
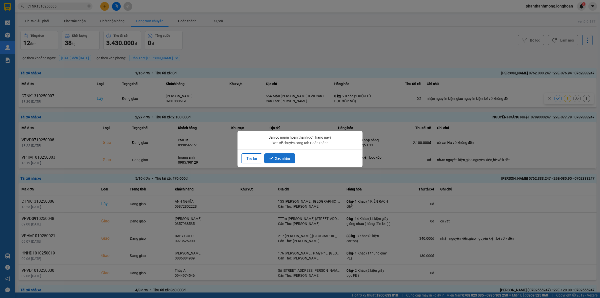
click at [282, 156] on button "Xác nhận" at bounding box center [279, 158] width 31 height 10
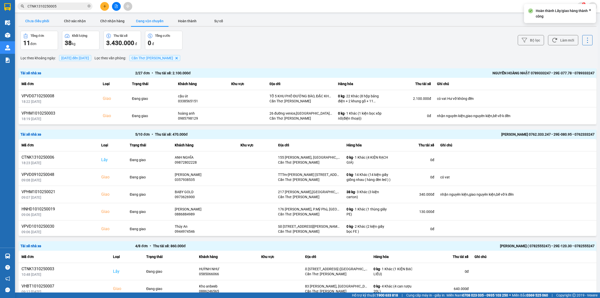
click at [29, 21] on button "Chưa điều phối" at bounding box center [38, 21] width 38 height 10
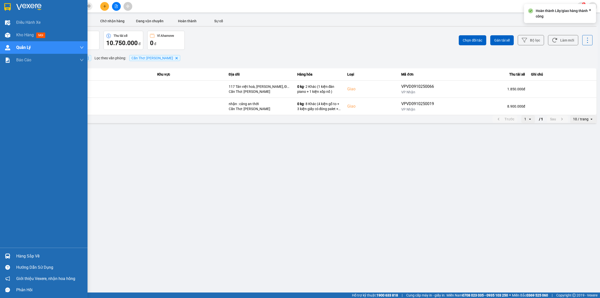
click at [1, 5] on div at bounding box center [44, 8] width 88 height 16
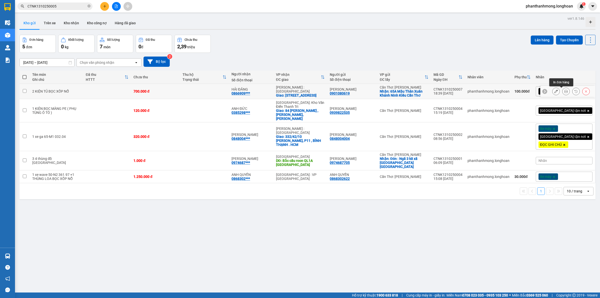
click at [565, 92] on icon at bounding box center [567, 92] width 4 height 4
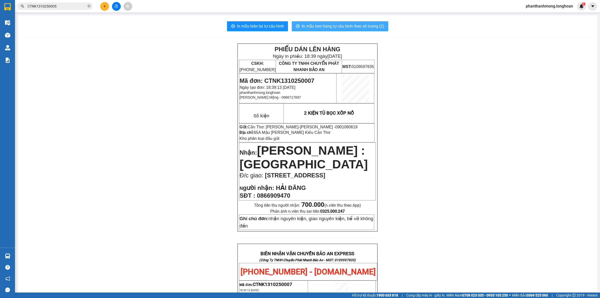
click at [310, 23] on button "In mẫu tem hàng tự cấu hình theo số lượng (2)" at bounding box center [340, 26] width 97 height 10
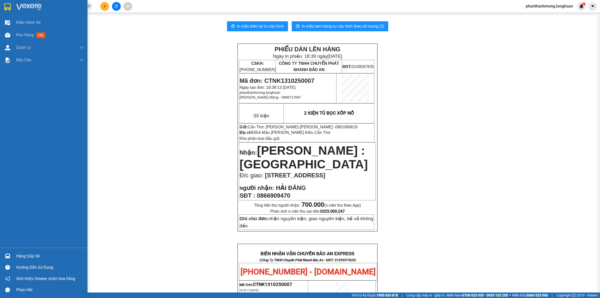
click at [6, 5] on img at bounding box center [7, 7] width 7 height 8
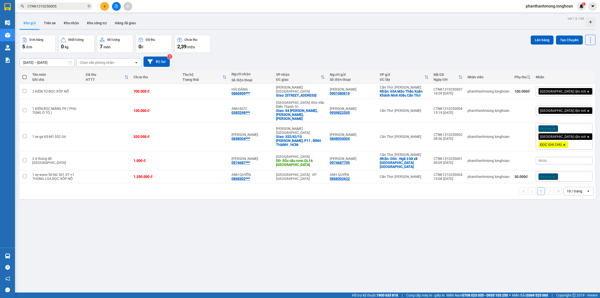
click at [56, 8] on input "CTNK1310250005" at bounding box center [57, 7] width 59 height 6
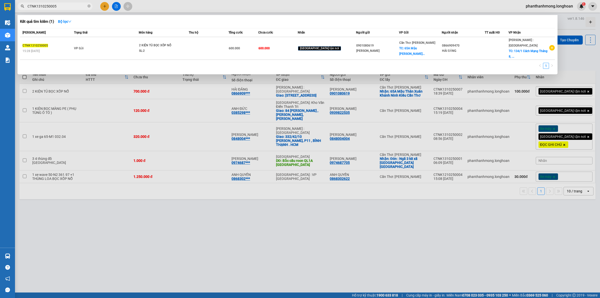
click at [57, 8] on input "CTNK1310250005" at bounding box center [57, 7] width 59 height 6
click at [89, 6] on icon "close-circle" at bounding box center [89, 6] width 3 height 3
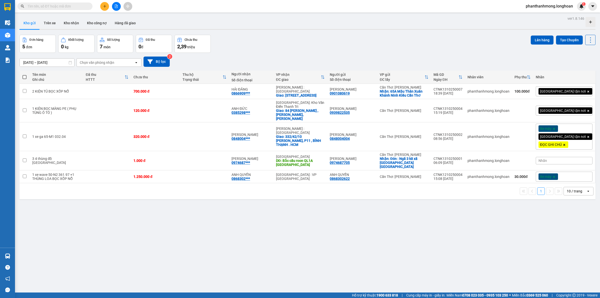
click at [12, 6] on div at bounding box center [7, 7] width 9 height 9
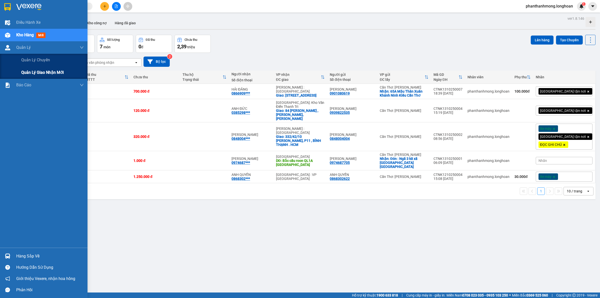
drag, startPoint x: 49, startPoint y: 76, endPoint x: 54, endPoint y: 73, distance: 5.8
click at [48, 76] on span "Quản lý giao nhận mới" at bounding box center [42, 72] width 43 height 6
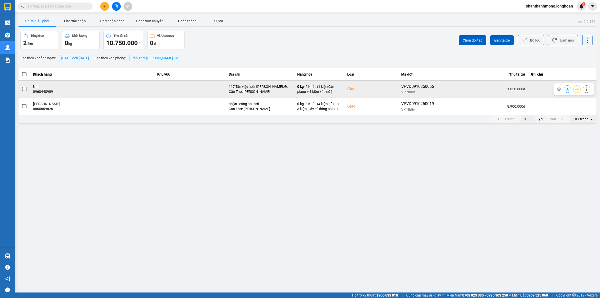
click at [26, 88] on span at bounding box center [24, 89] width 5 height 5
click at [22, 86] on input "checkbox" at bounding box center [22, 86] width 0 height 0
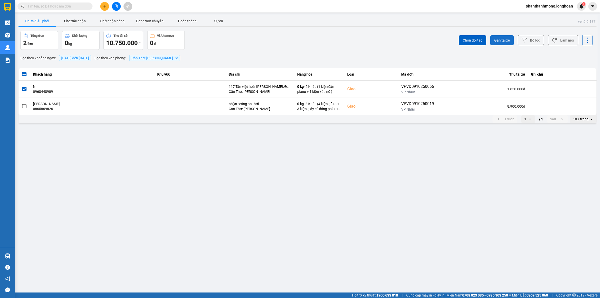
click at [500, 38] on span "Gán tài xế" at bounding box center [503, 40] width 16 height 5
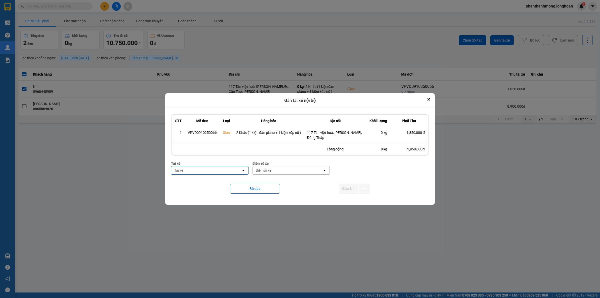
click at [198, 170] on div "Tài xế" at bounding box center [206, 170] width 70 height 8
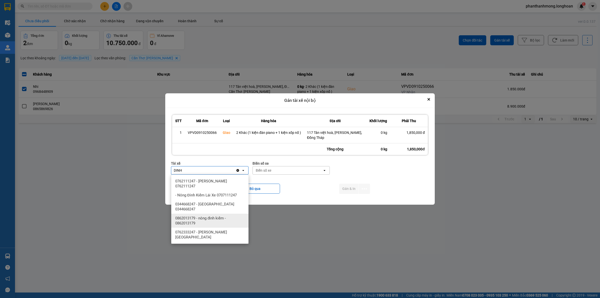
type input "DINH"
click at [216, 230] on span "0762333247 - [PERSON_NAME][GEOGRAPHIC_DATA]" at bounding box center [210, 235] width 71 height 10
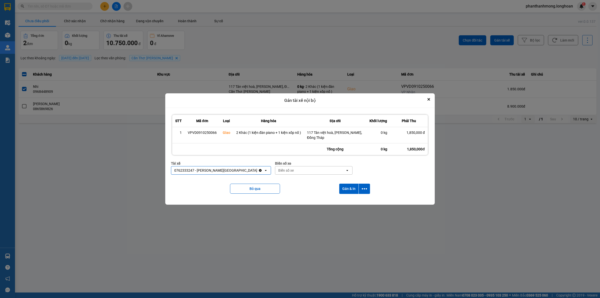
click at [288, 169] on div "Biển số xe" at bounding box center [310, 170] width 70 height 8
type input "95"
click at [289, 195] on div "29E-080.95" at bounding box center [303, 199] width 77 height 9
click at [366, 188] on icon "dialog" at bounding box center [364, 188] width 5 height 5
click at [345, 203] on span "Chỉ gán tài" at bounding box center [344, 202] width 17 height 5
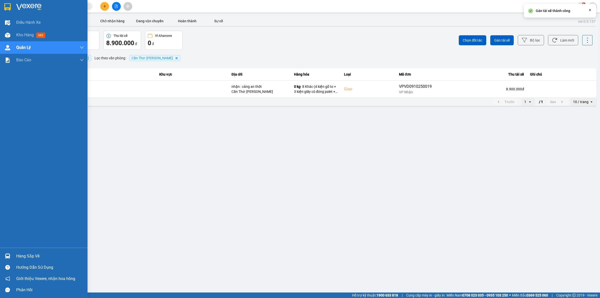
click at [4, 5] on div at bounding box center [7, 7] width 9 height 9
